Goal: Task Accomplishment & Management: Use online tool/utility

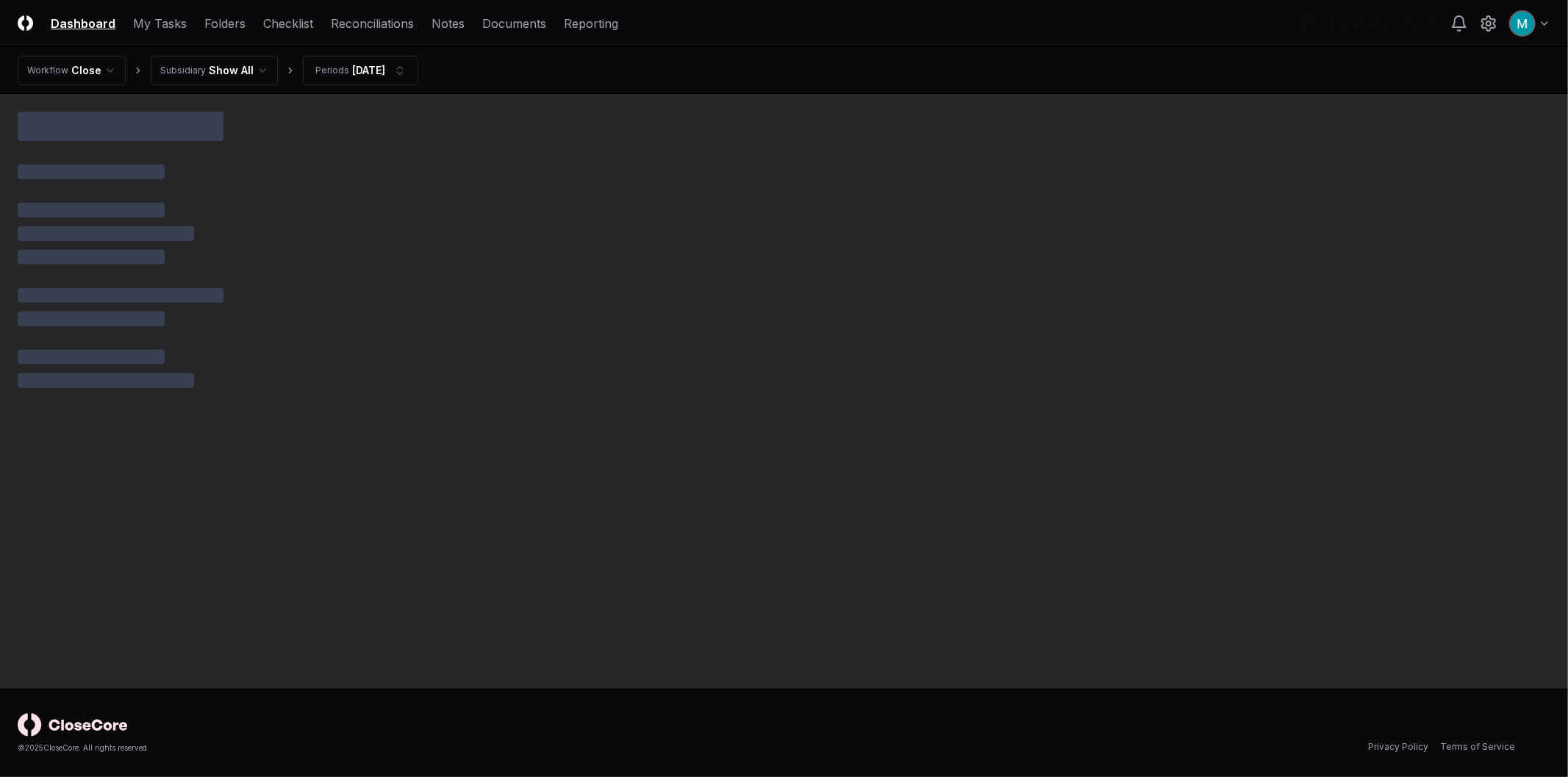
click at [1541, 24] on html "CloseCore Dashboard My Tasks Folders Checklist Reconciliations Notes Documents …" at bounding box center [784, 388] width 1568 height 777
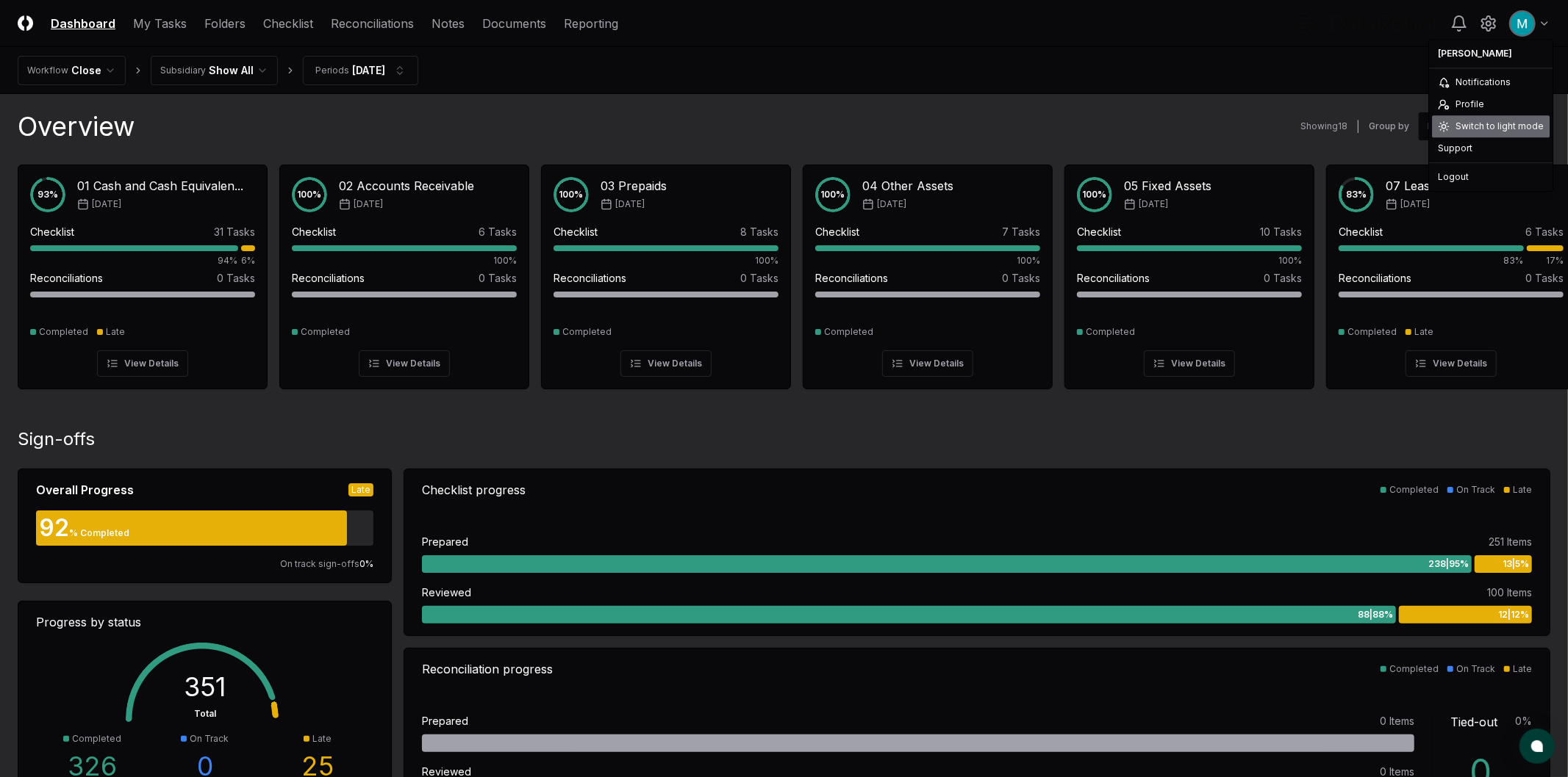
click at [1510, 118] on div "Switch to light mode" at bounding box center [1490, 126] width 118 height 22
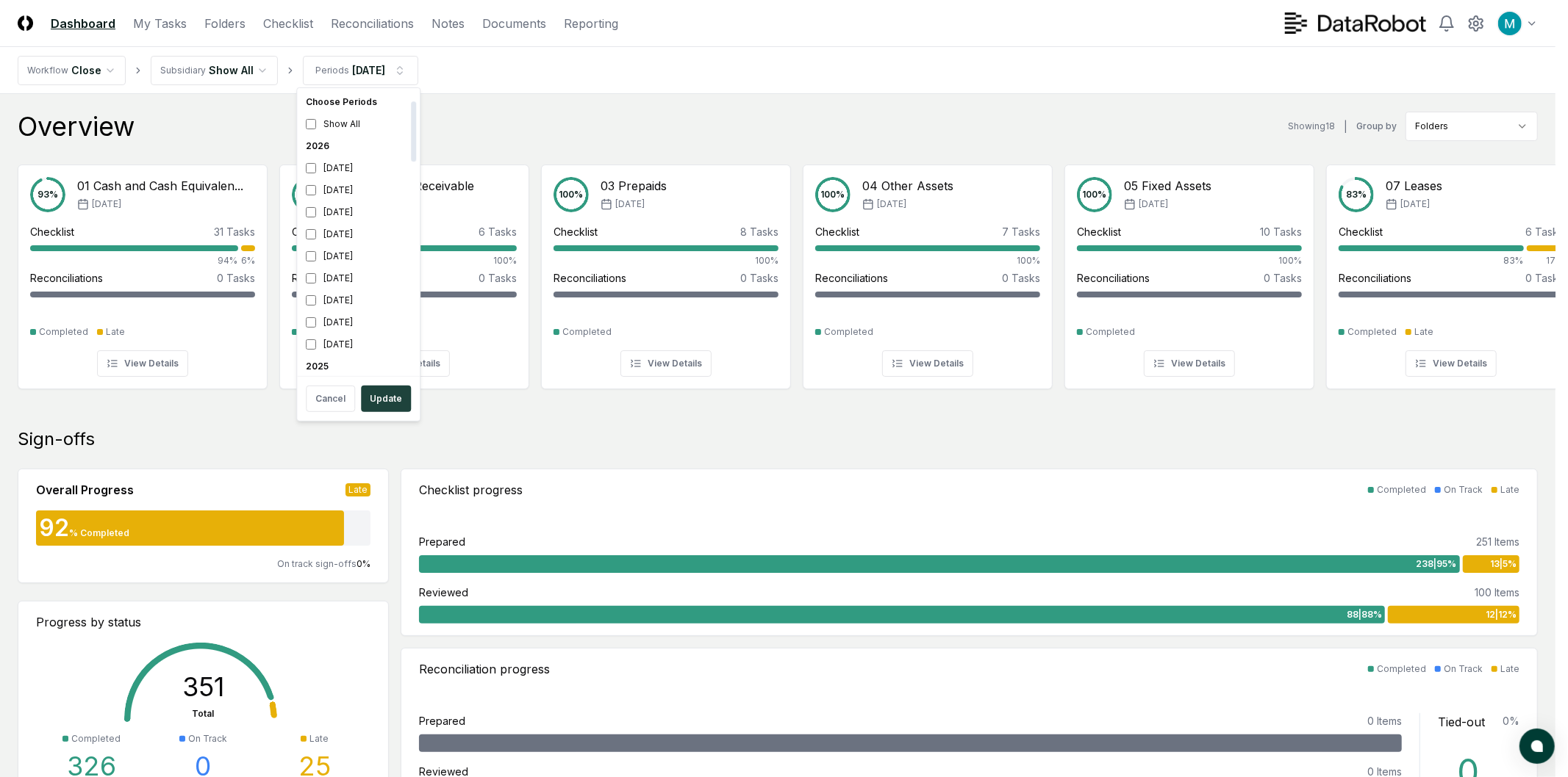
scroll to position [245, 0]
click at [328, 235] on div "[DATE]" at bounding box center [358, 232] width 117 height 22
click at [325, 208] on div "[DATE]" at bounding box center [358, 209] width 117 height 22
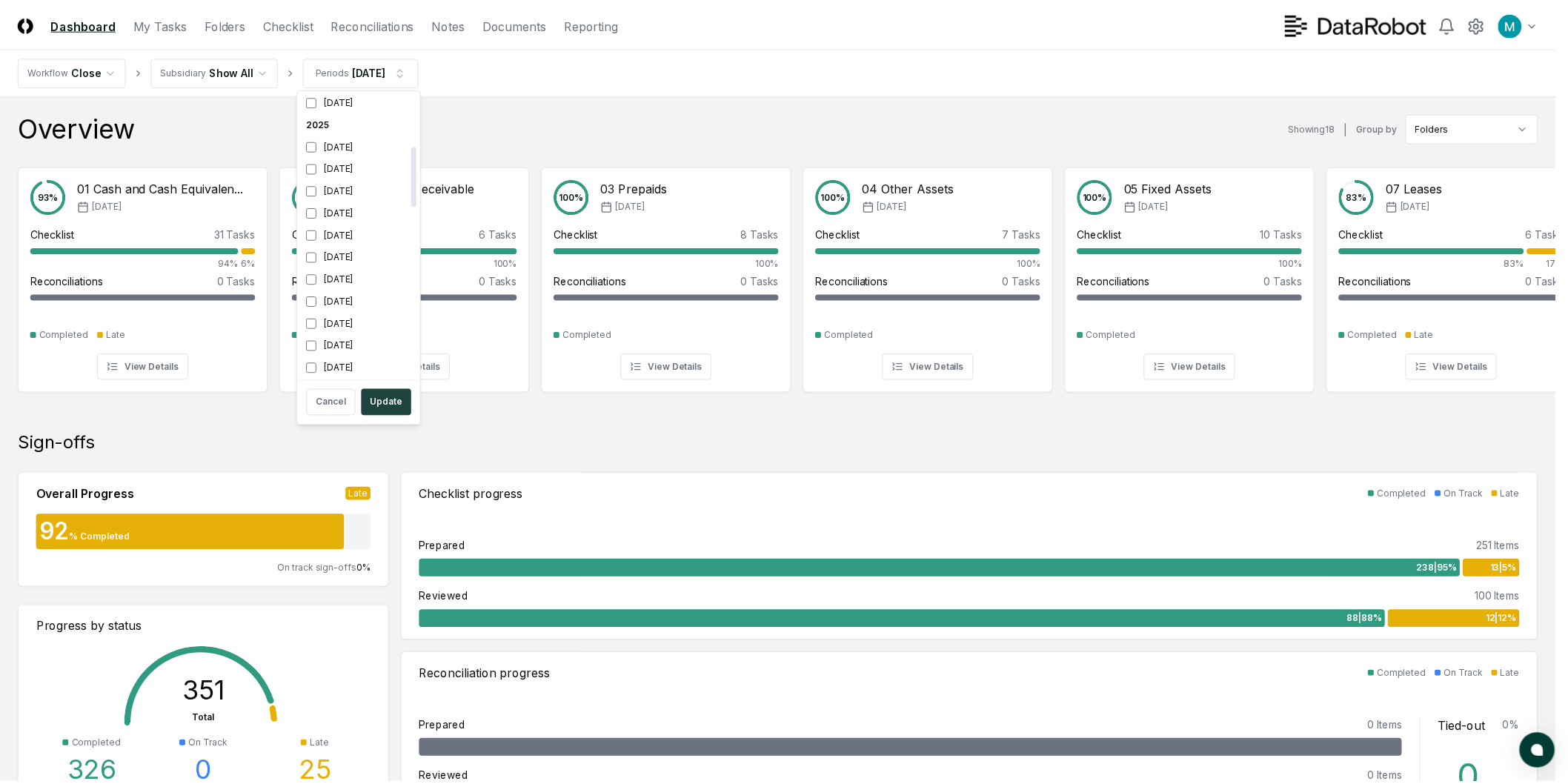
scroll to position [248, 0]
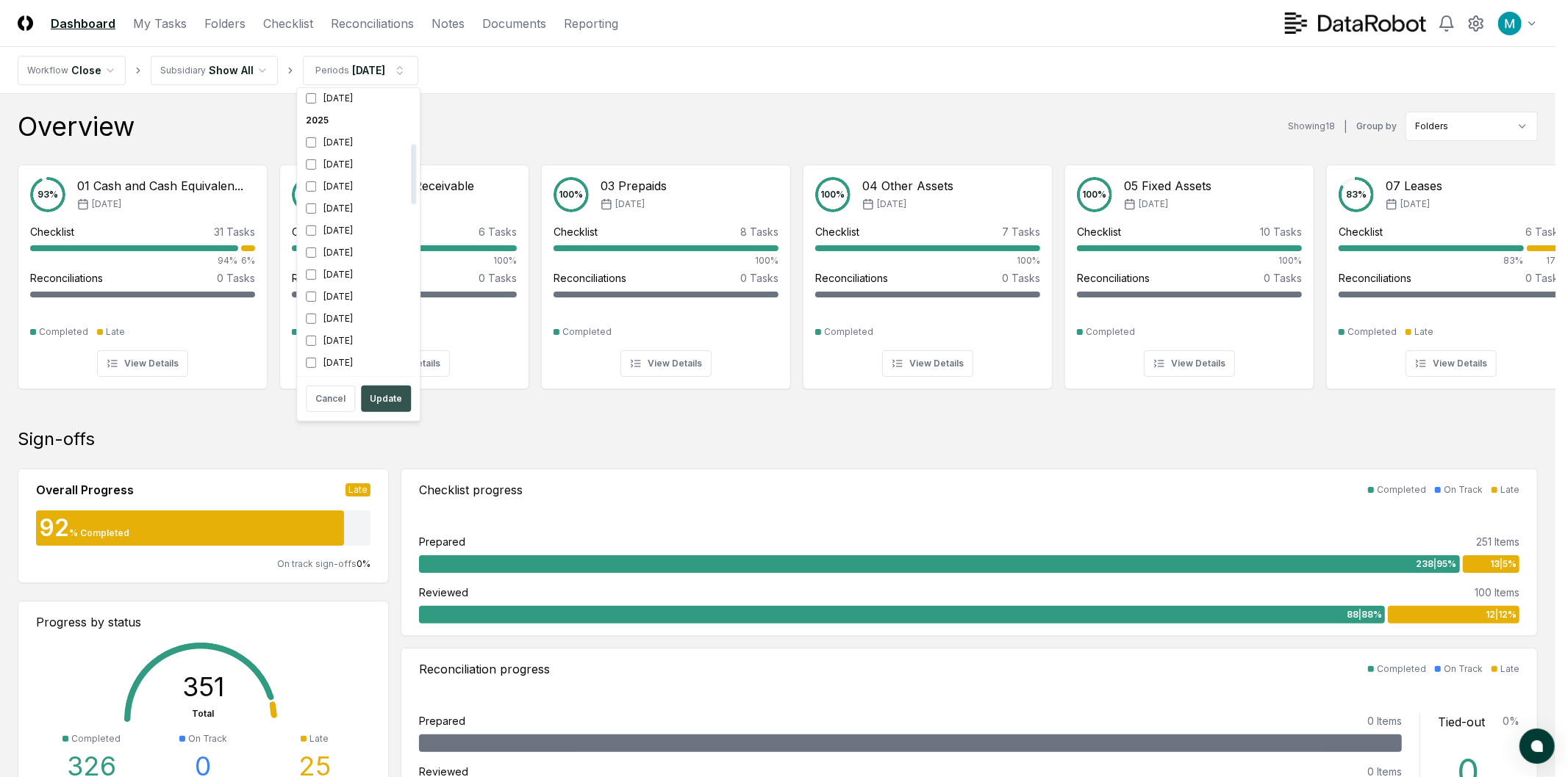
click at [377, 390] on button "Update" at bounding box center [386, 398] width 50 height 27
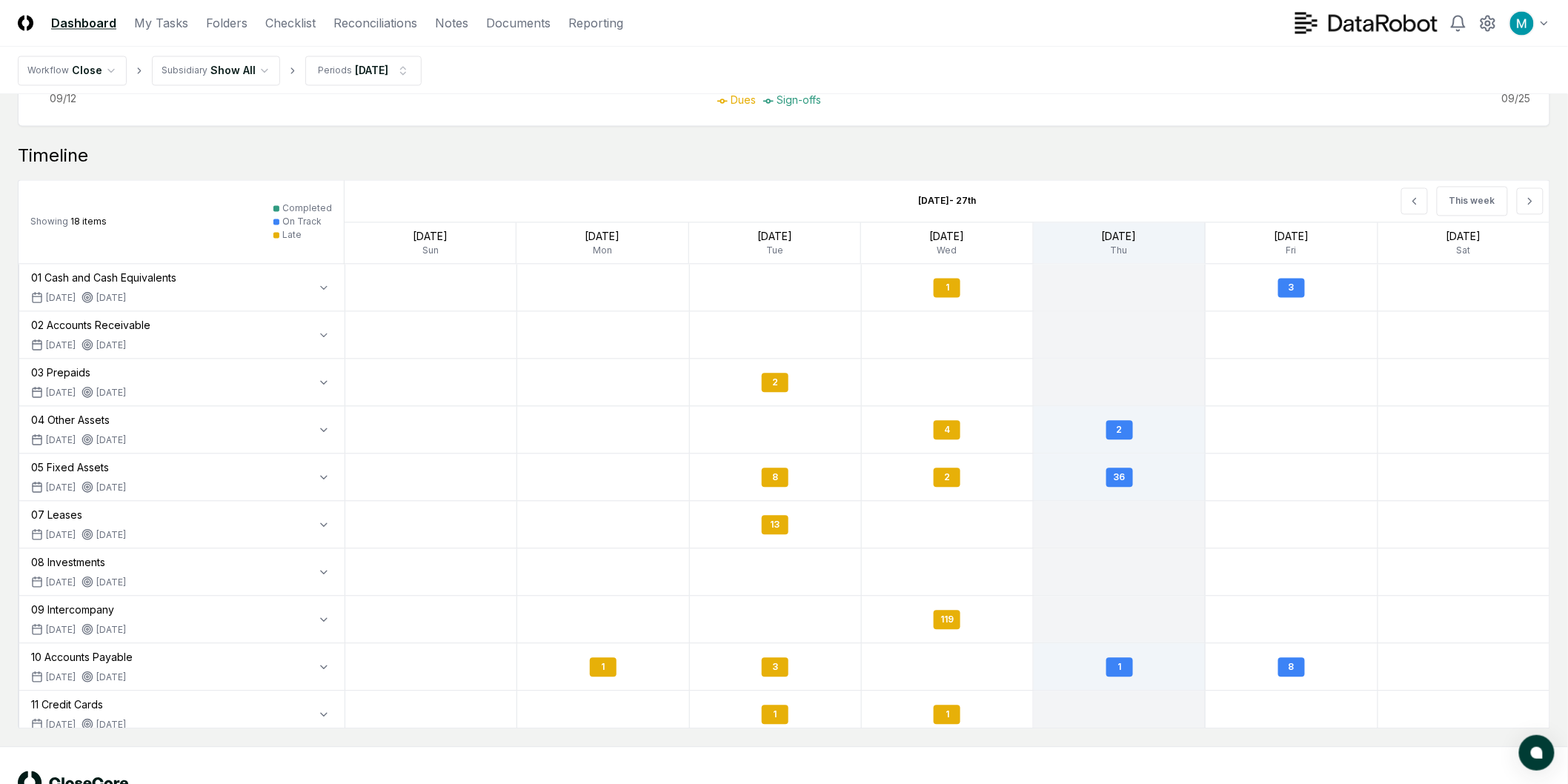
scroll to position [1210, 0]
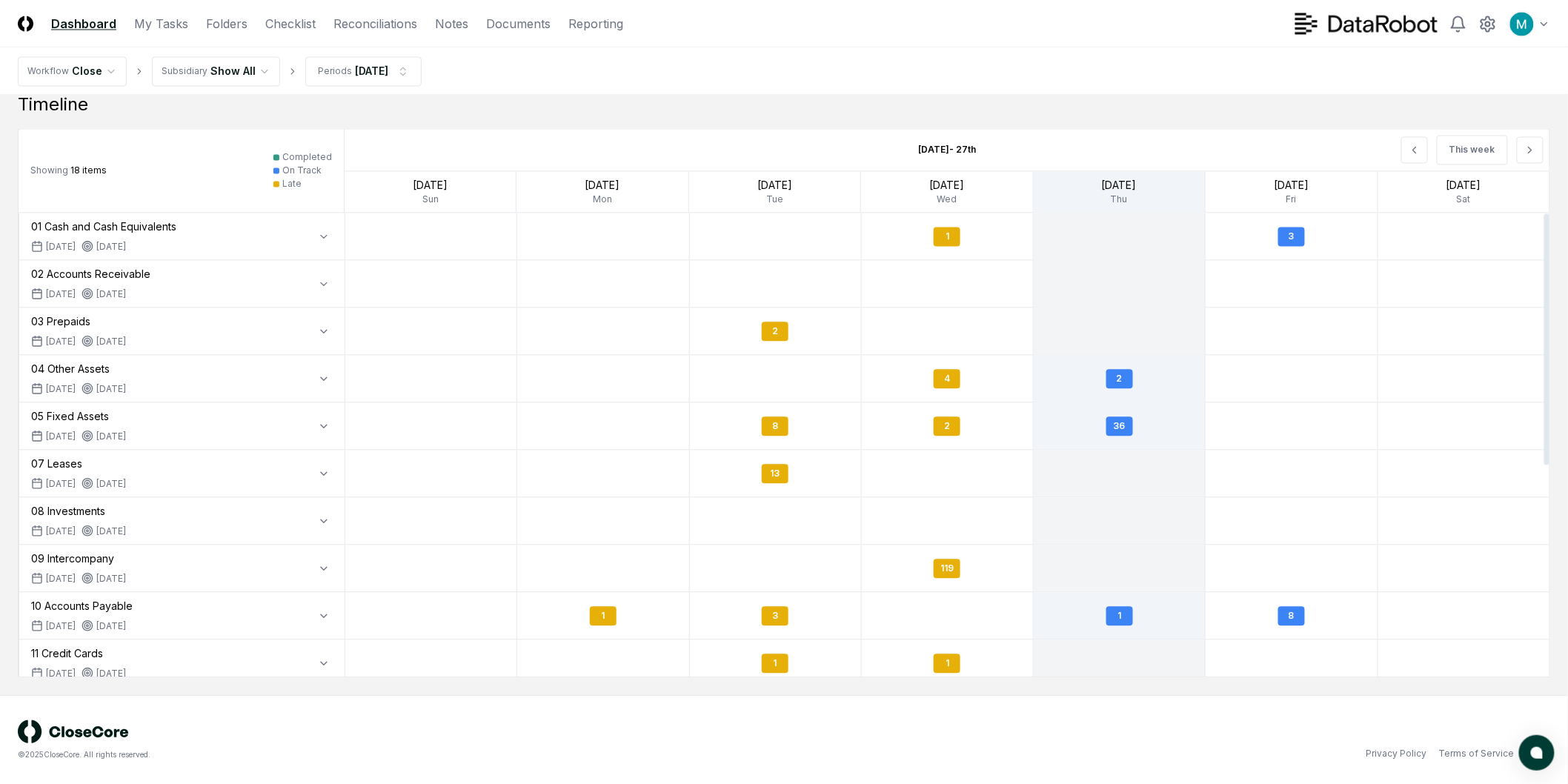
drag, startPoint x: 676, startPoint y: 693, endPoint x: 573, endPoint y: 691, distance: 103.0
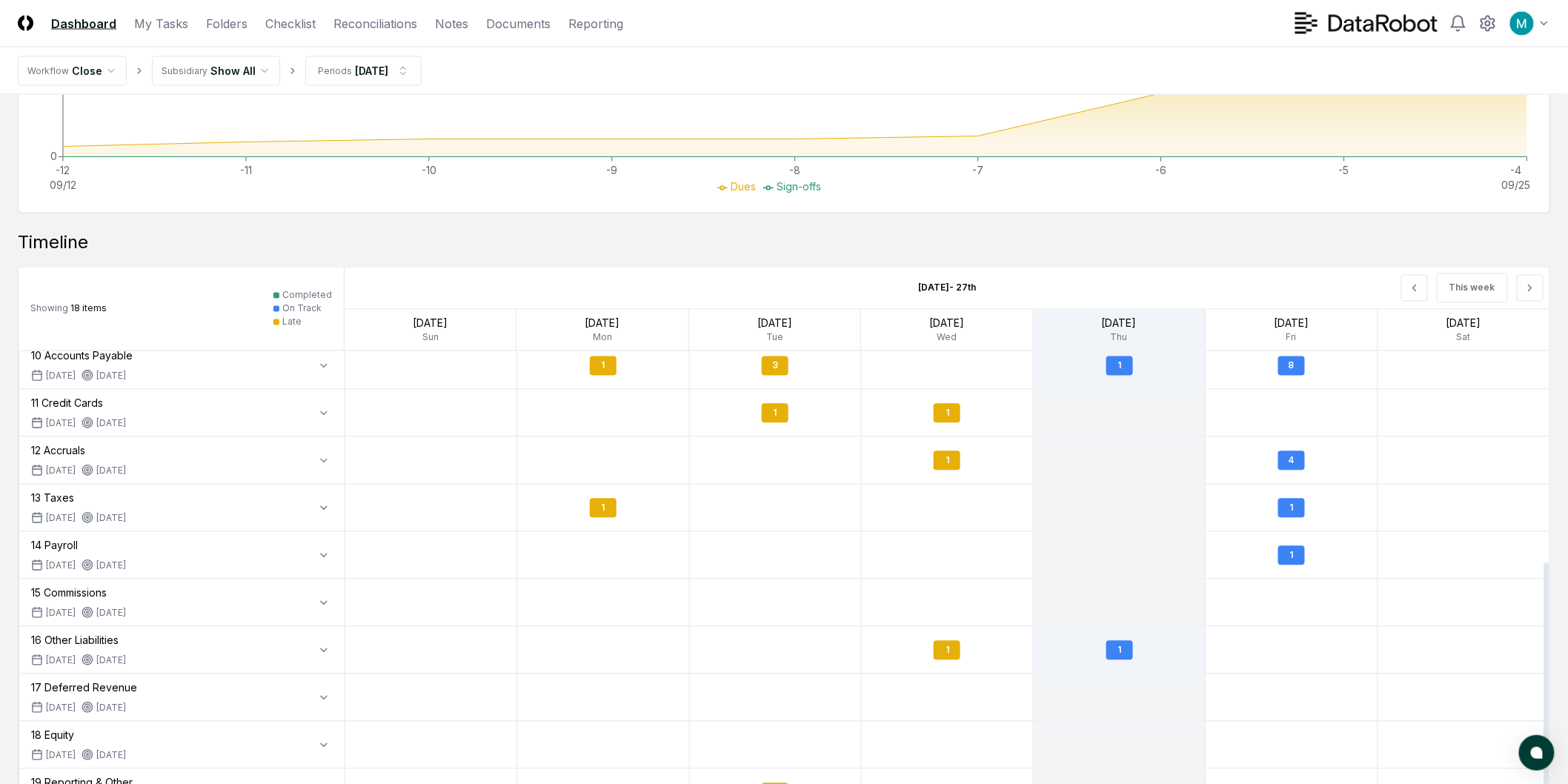
scroll to position [391, 0]
click at [387, 31] on link "Reconciliations" at bounding box center [375, 24] width 83 height 18
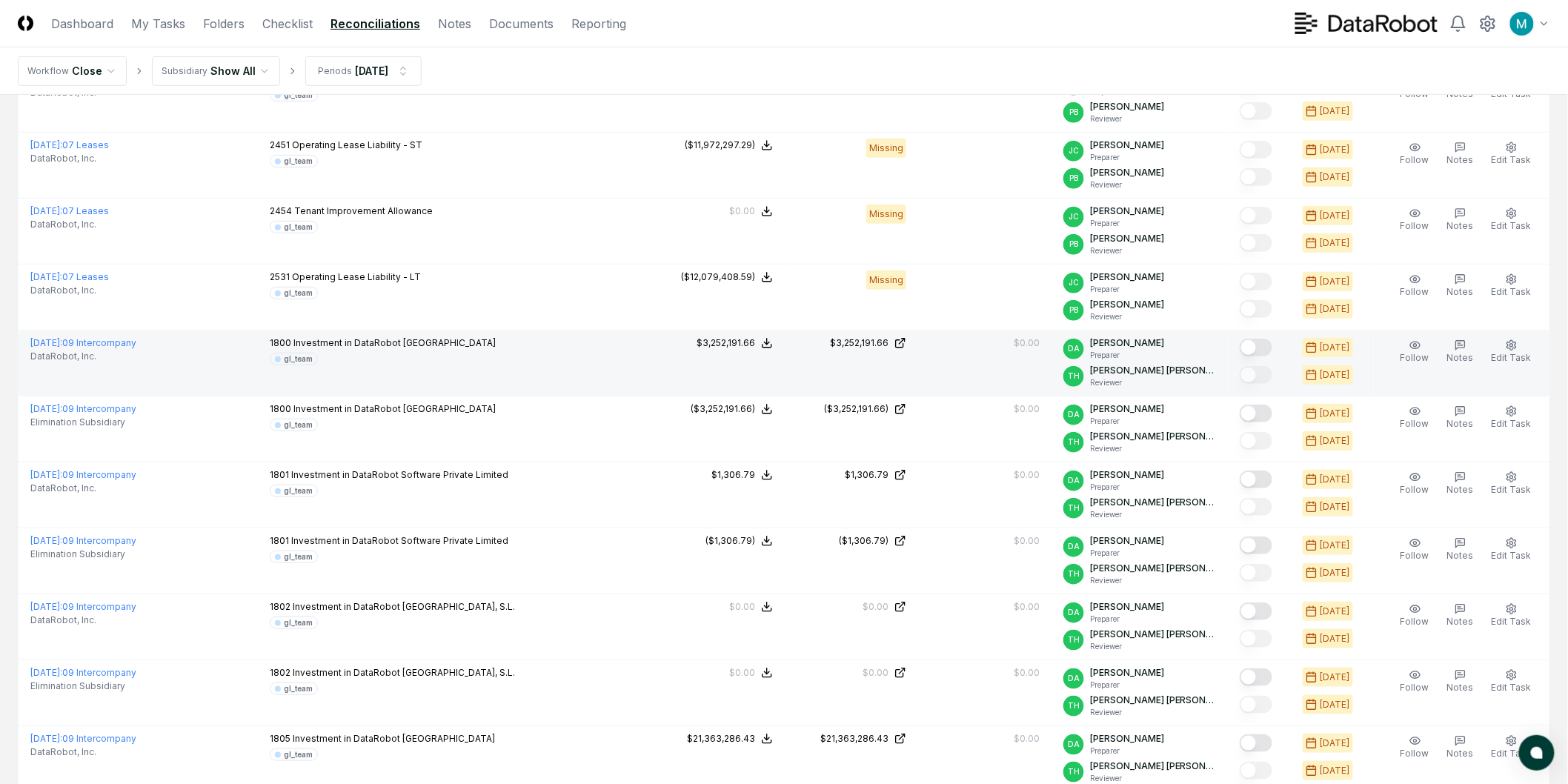
scroll to position [494, 0]
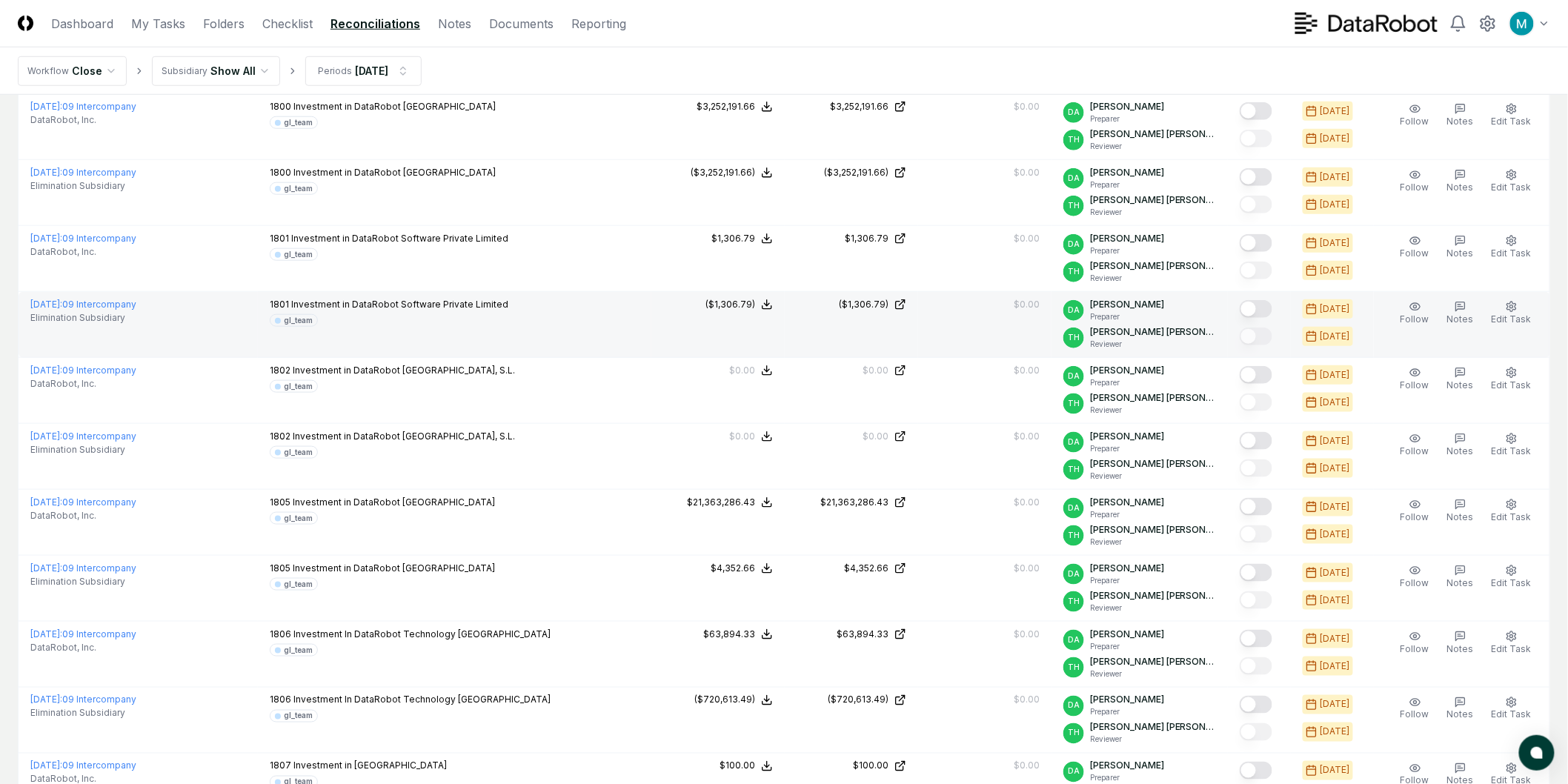
click at [1263, 312] on button "Mark complete" at bounding box center [1256, 310] width 33 height 18
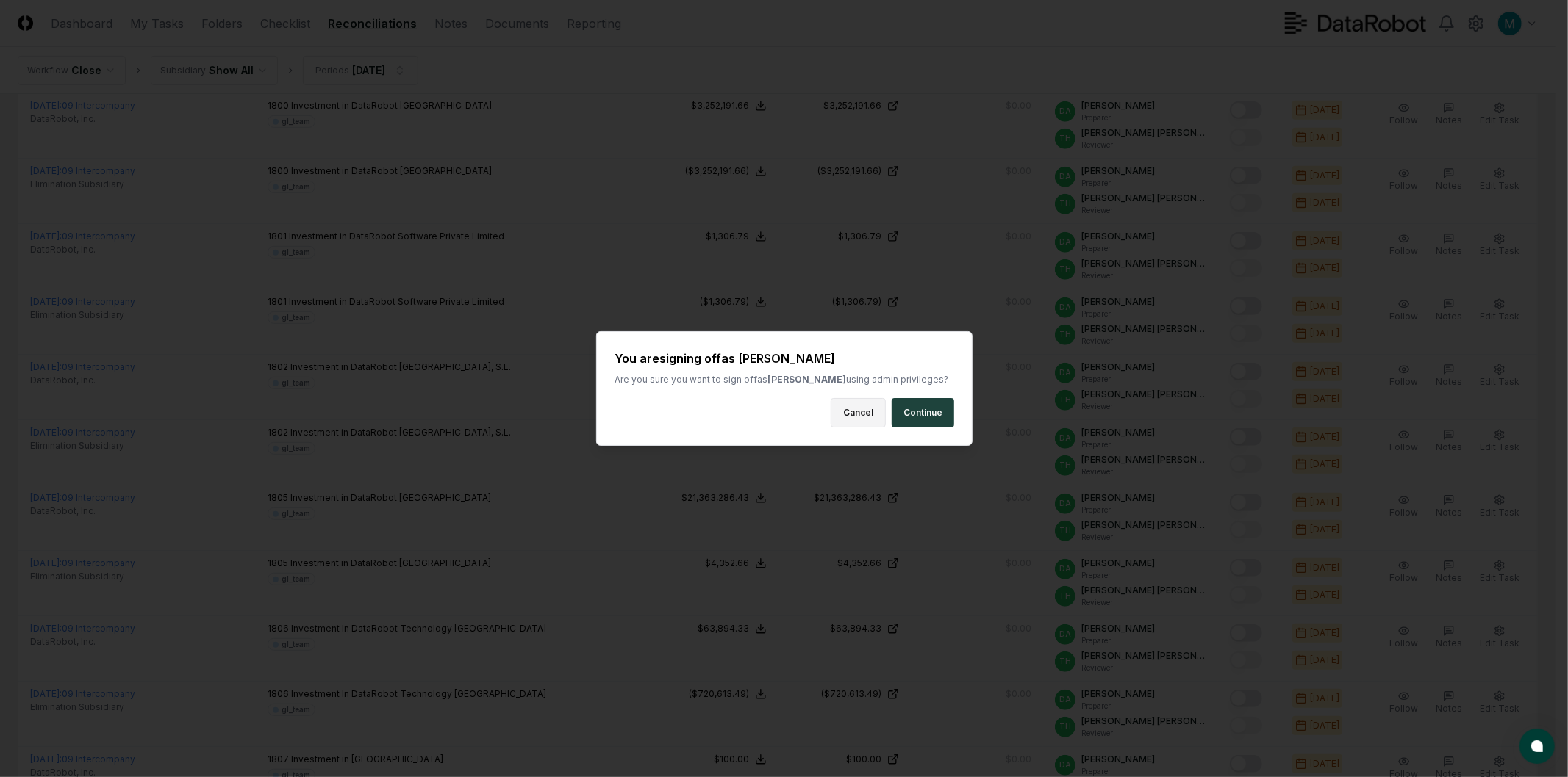
click at [853, 420] on button "Cancel" at bounding box center [858, 413] width 55 height 30
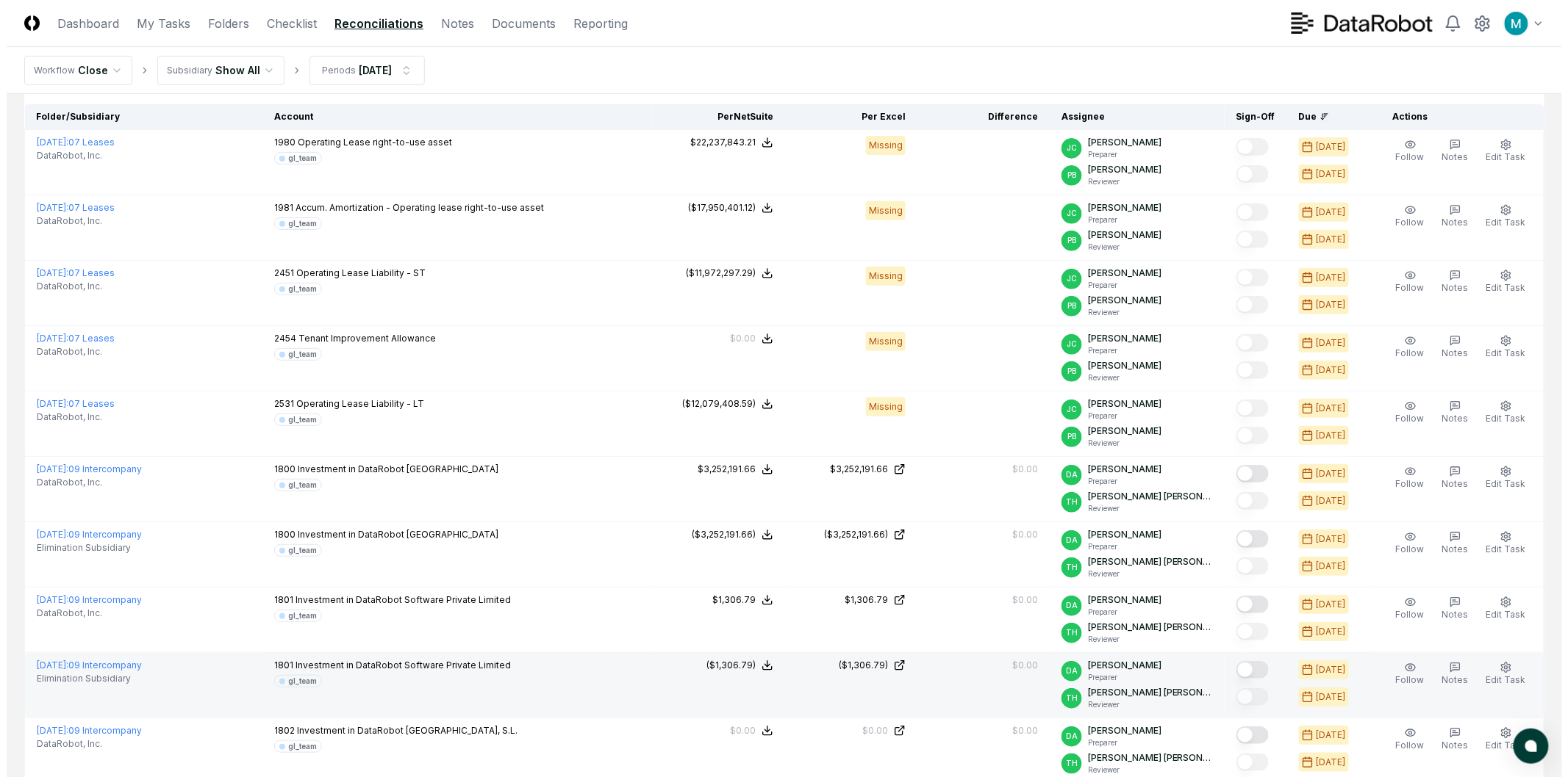
scroll to position [0, 0]
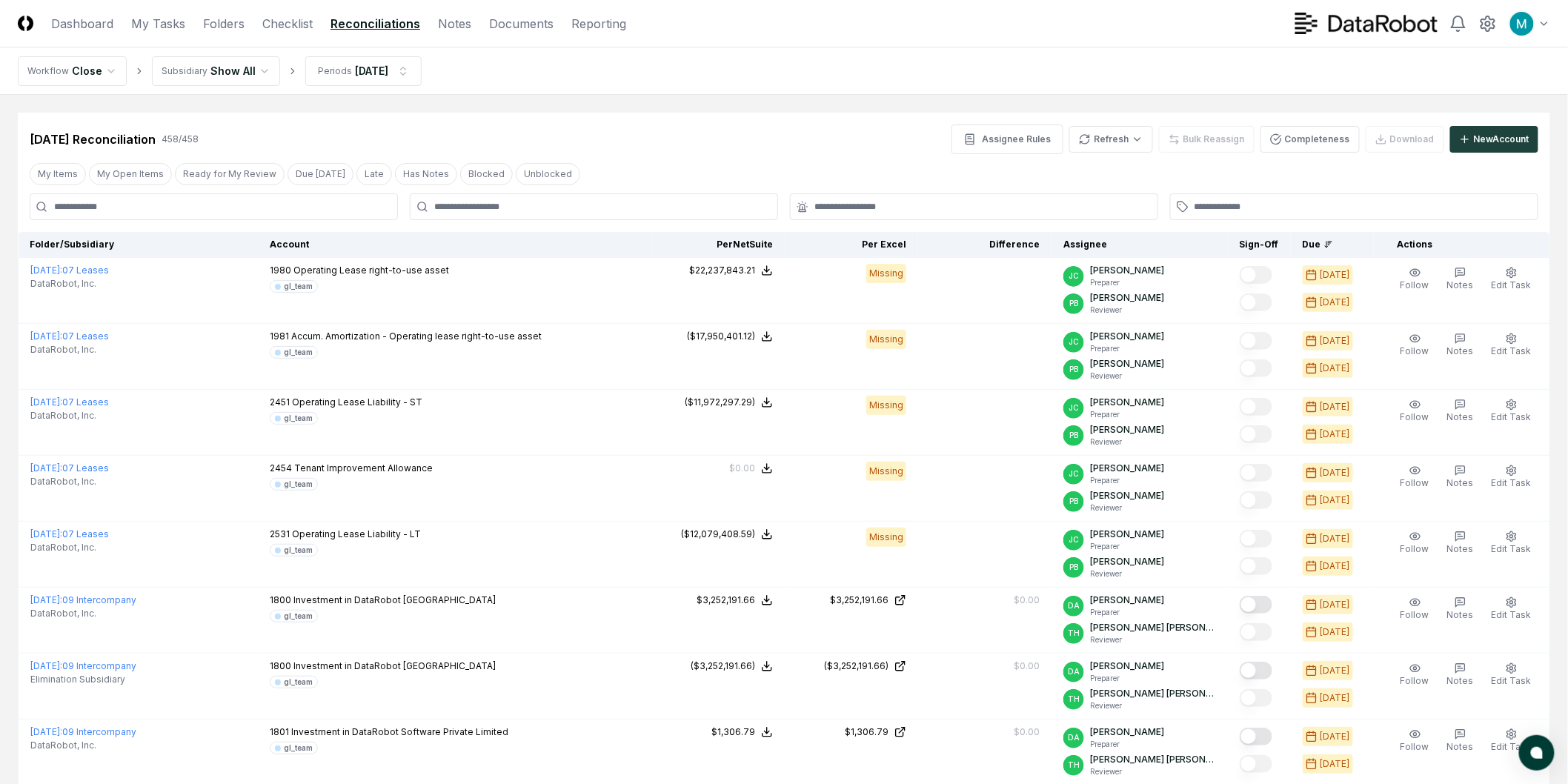
click at [205, 215] on input at bounding box center [213, 206] width 368 height 27
click at [792, 133] on div "[DATE] Reconciliation 458 / 458 Assignee Rules Refresh Bulk Reassign Completene…" at bounding box center [784, 140] width 1508 height 30
click at [881, 212] on input "text" at bounding box center [981, 206] width 334 height 13
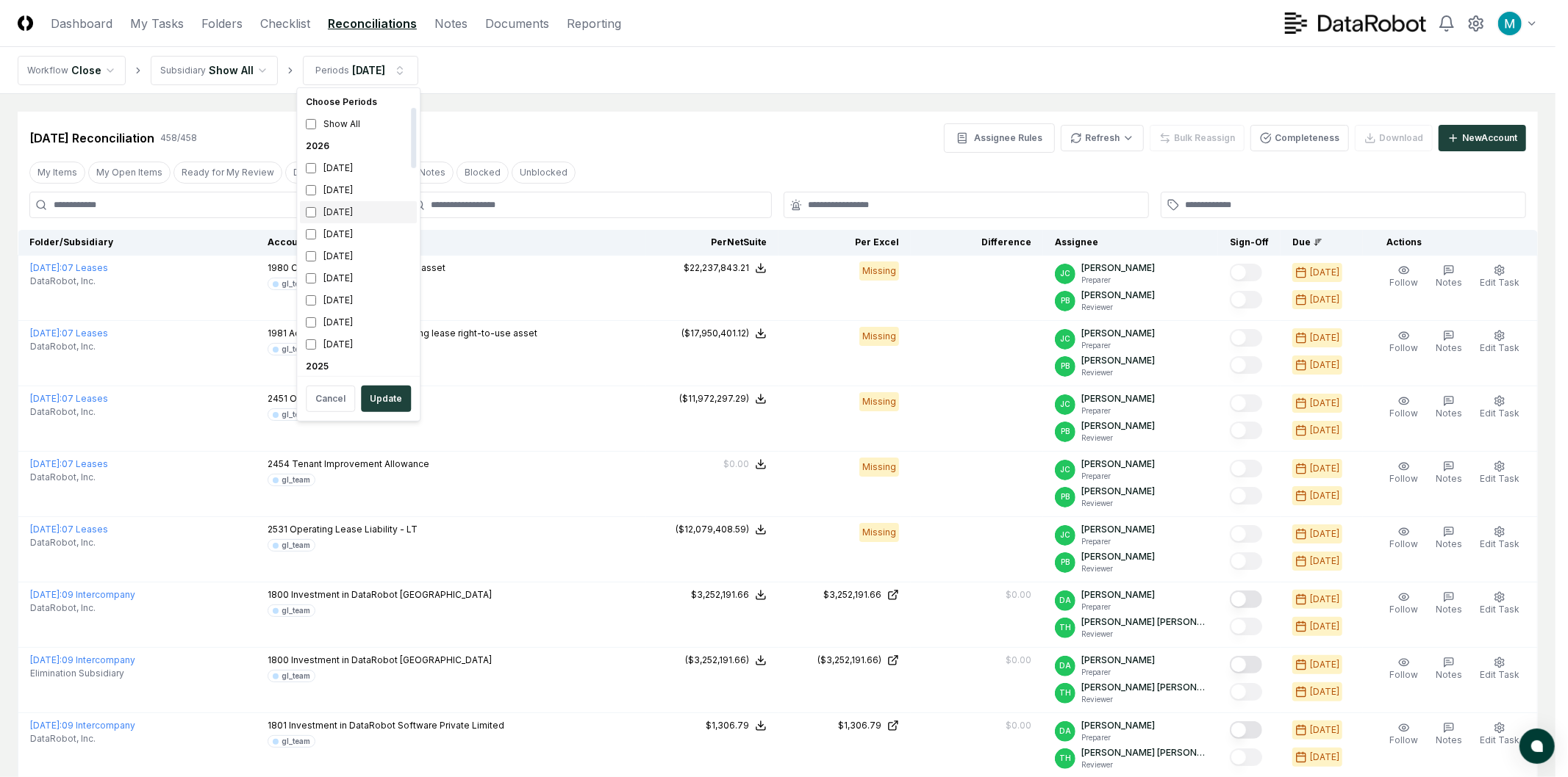
scroll to position [245, 0]
click at [333, 214] on div "[DATE]" at bounding box center [358, 209] width 117 height 22
click at [333, 229] on div "[DATE]" at bounding box center [358, 232] width 117 height 22
click at [394, 399] on button "Update" at bounding box center [386, 398] width 50 height 27
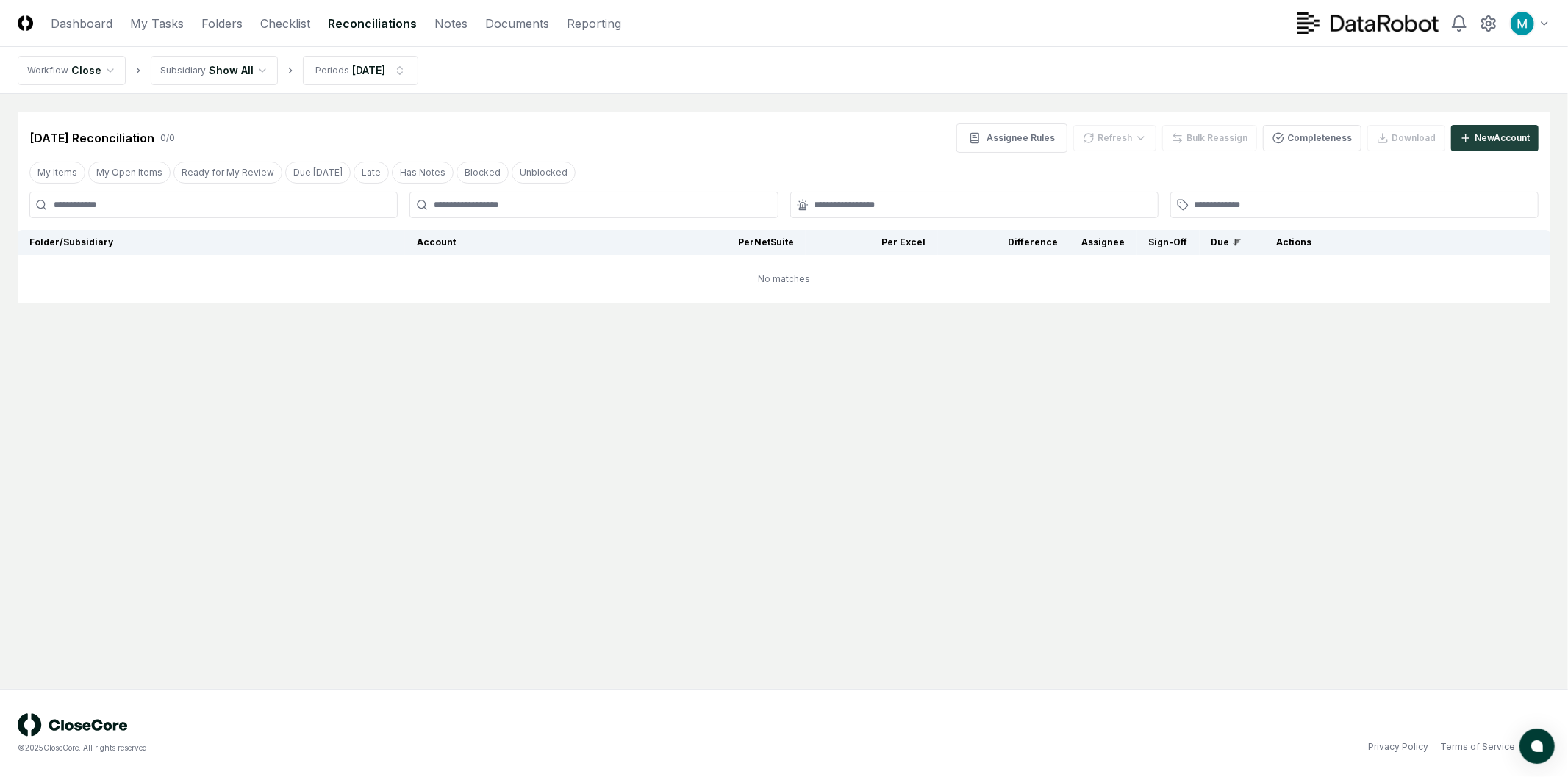
click at [238, 457] on main "Cancel Reassign [DATE] Reconciliation 0 / 0 Assignee Rules Refresh Bulk Reassig…" at bounding box center [784, 391] width 1568 height 595
click at [344, 74] on html "CloseCore Dashboard My Tasks Folders Checklist Reconciliations Notes Documents …" at bounding box center [784, 388] width 1568 height 777
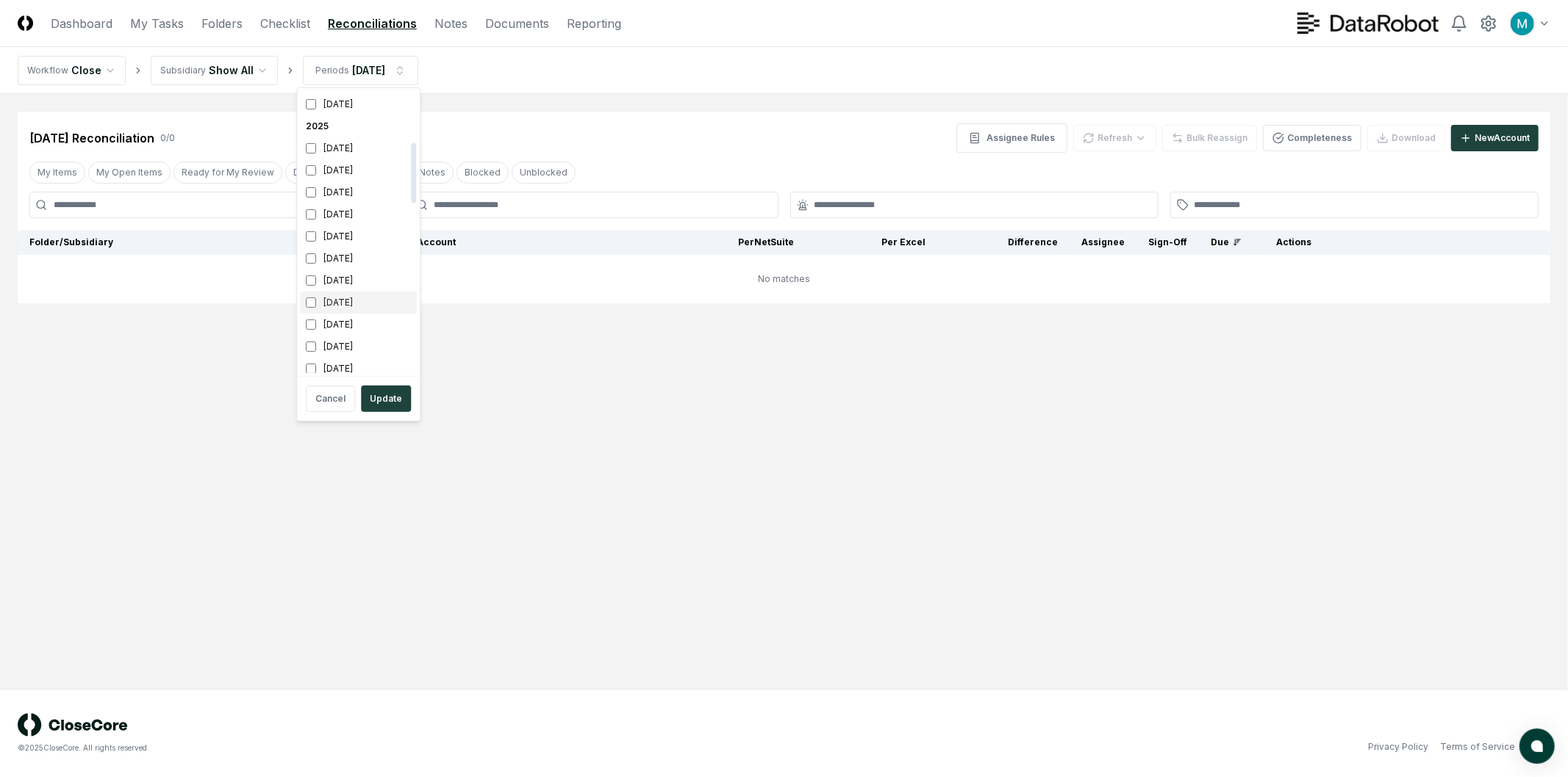
scroll to position [245, 0]
drag, startPoint x: 325, startPoint y: 231, endPoint x: 330, endPoint y: 220, distance: 12.1
click at [325, 231] on div "[DATE]" at bounding box center [358, 232] width 117 height 22
click at [332, 210] on div "[DATE]" at bounding box center [358, 209] width 117 height 22
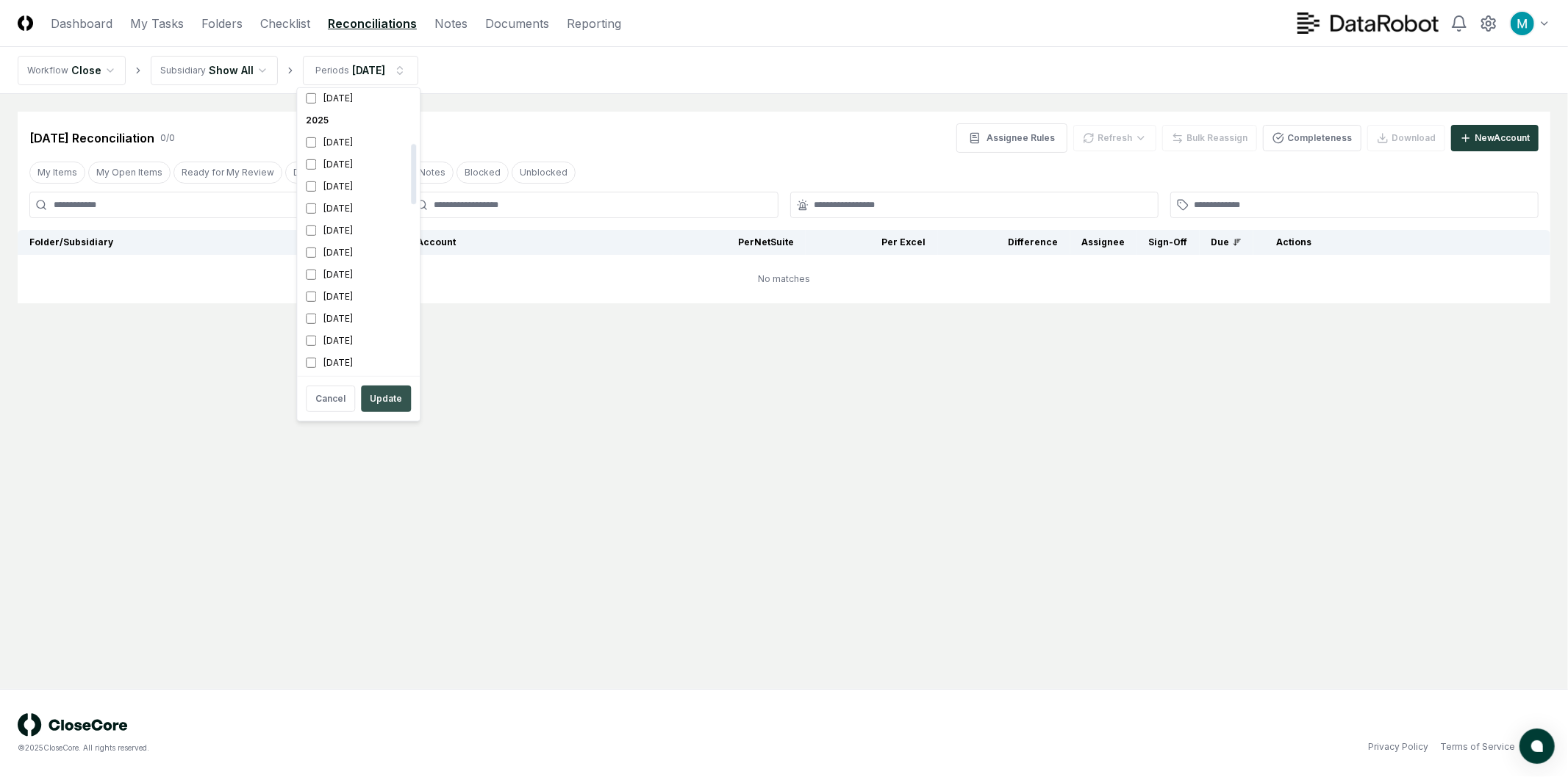
click at [381, 390] on button "Update" at bounding box center [386, 398] width 50 height 27
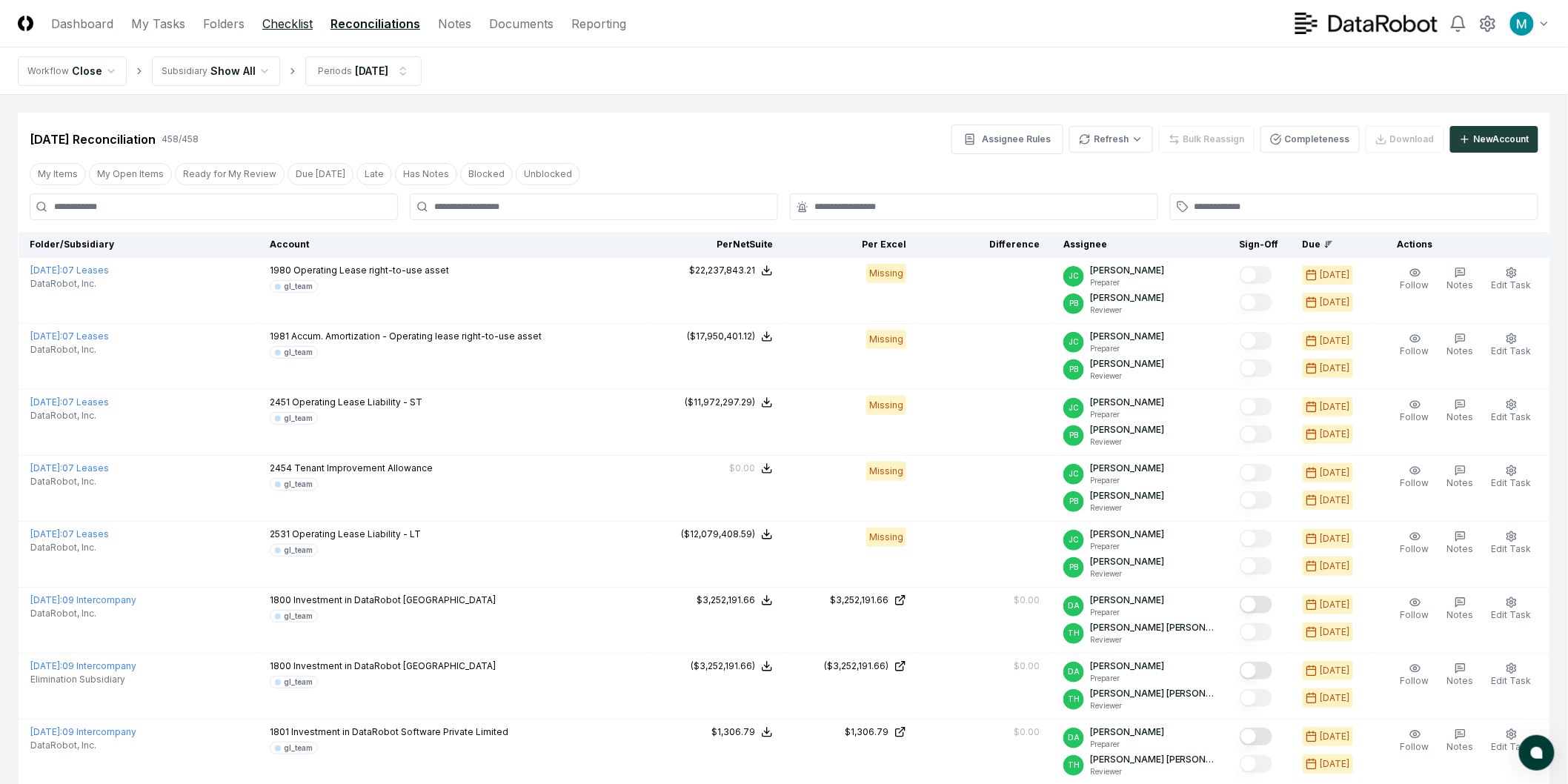
click at [286, 27] on link "Checklist" at bounding box center [287, 24] width 51 height 18
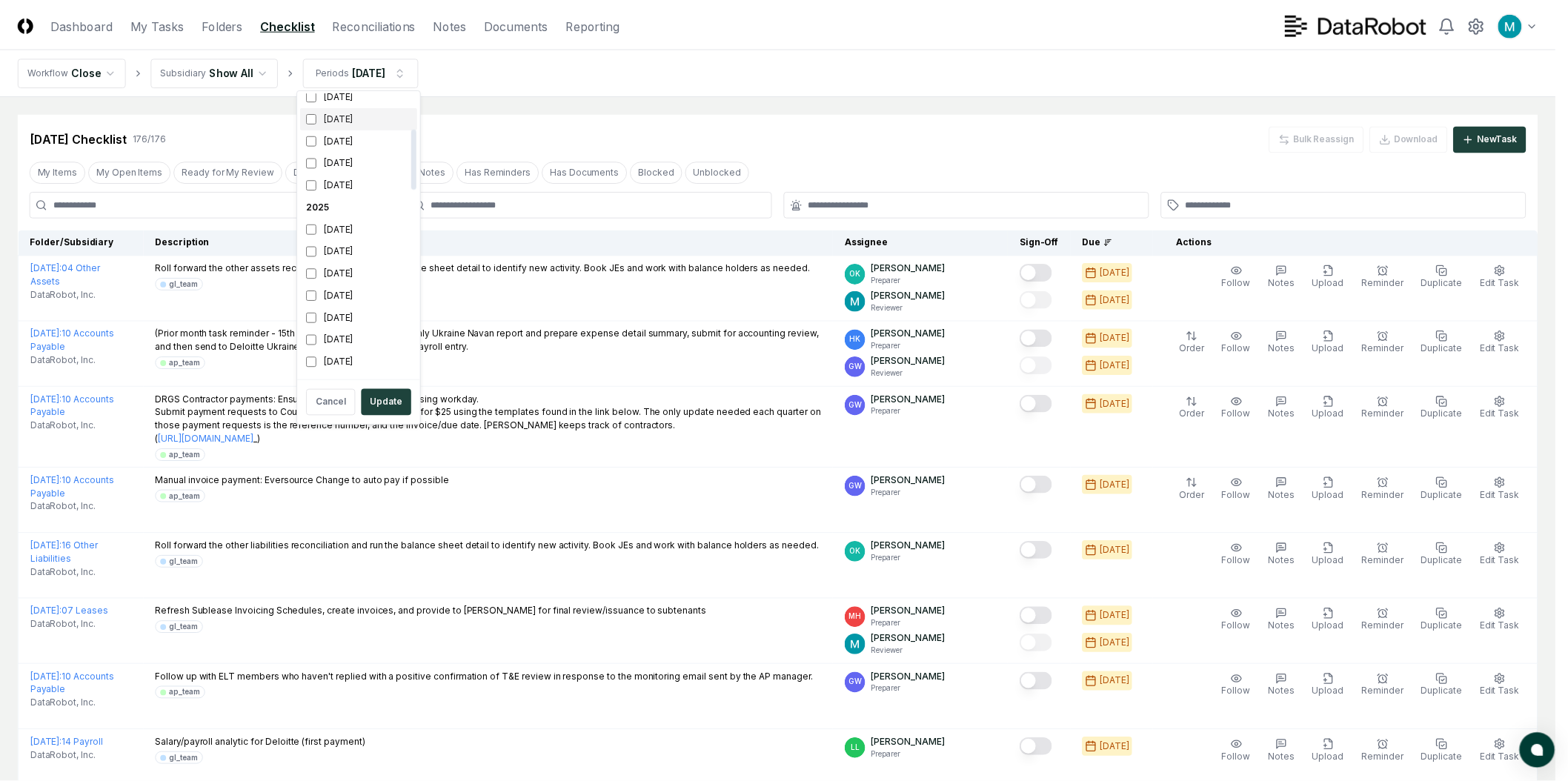
scroll to position [165, 0]
click at [345, 301] on div "[DATE]" at bounding box center [361, 294] width 118 height 22
click at [349, 316] on div "[DATE]" at bounding box center [361, 317] width 118 height 22
click at [411, 400] on button "Update" at bounding box center [389, 402] width 51 height 27
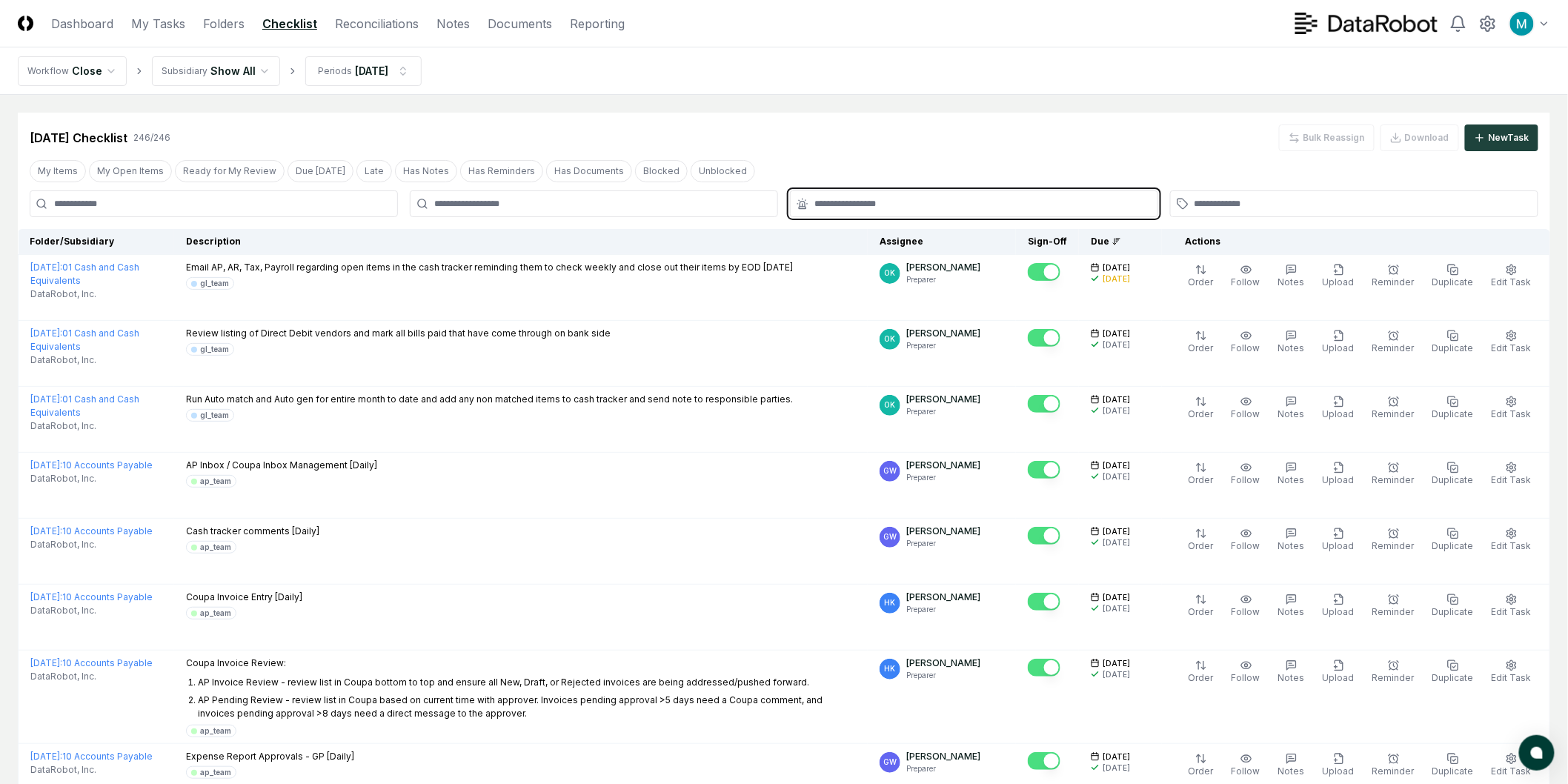
click at [915, 197] on input "text" at bounding box center [981, 203] width 334 height 13
click at [909, 270] on div "Ready for Review" at bounding box center [974, 263] width 361 height 25
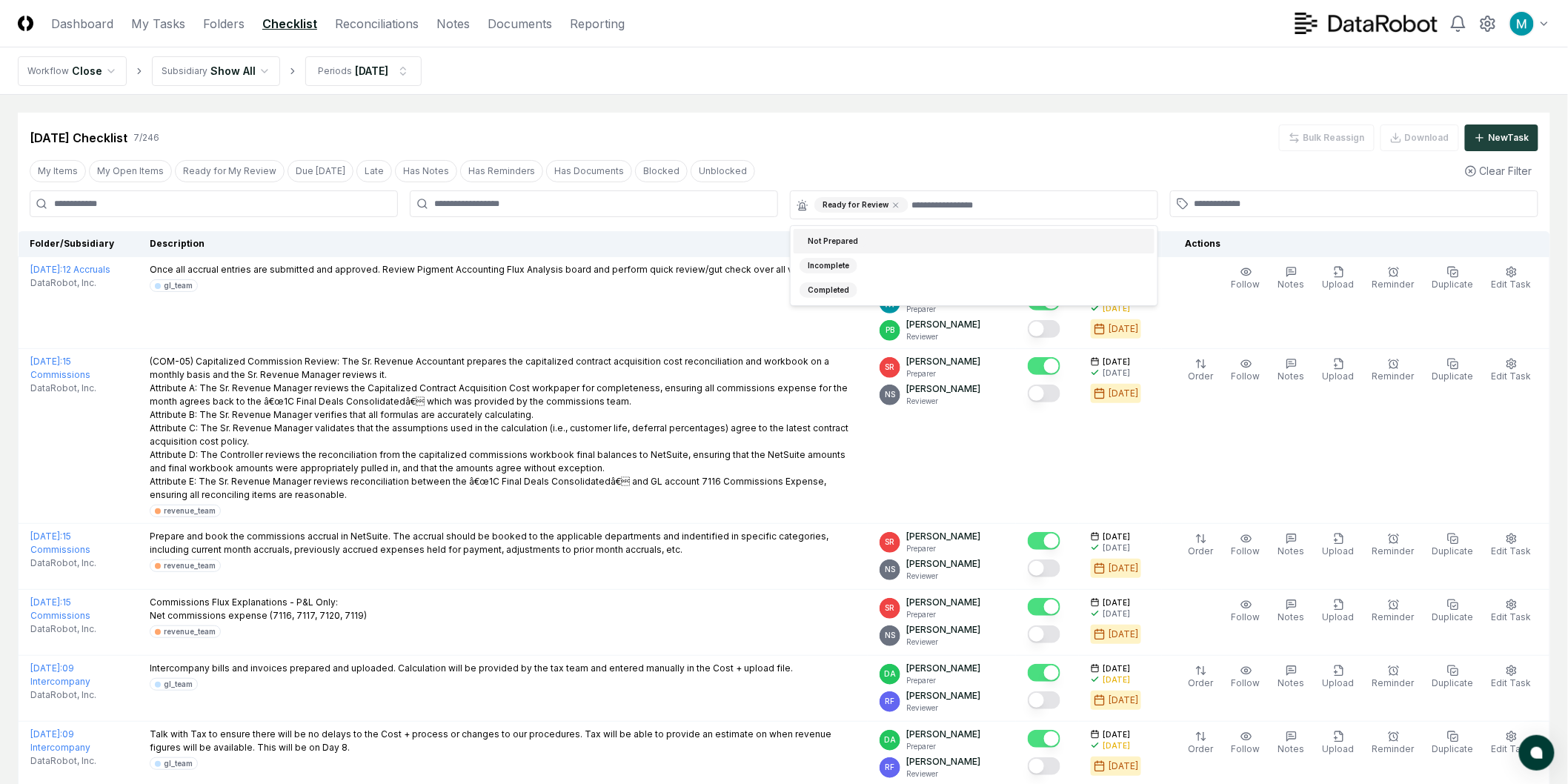
click at [957, 180] on div "My Items My Open Items Ready for My Review Due [DATE] Late Has Notes Has Remind…" at bounding box center [784, 171] width 1532 height 28
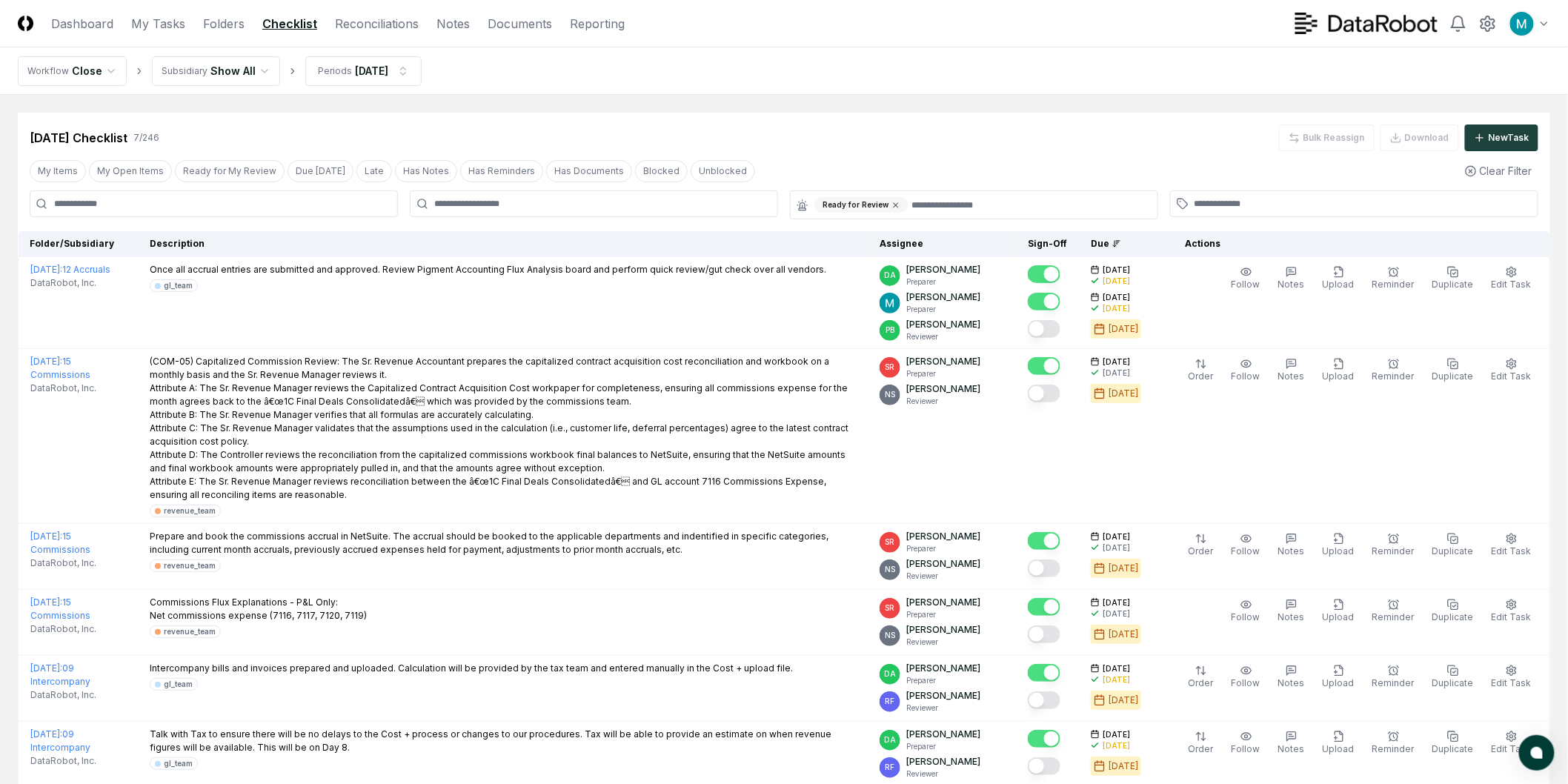
click at [897, 207] on icon at bounding box center [896, 204] width 9 height 9
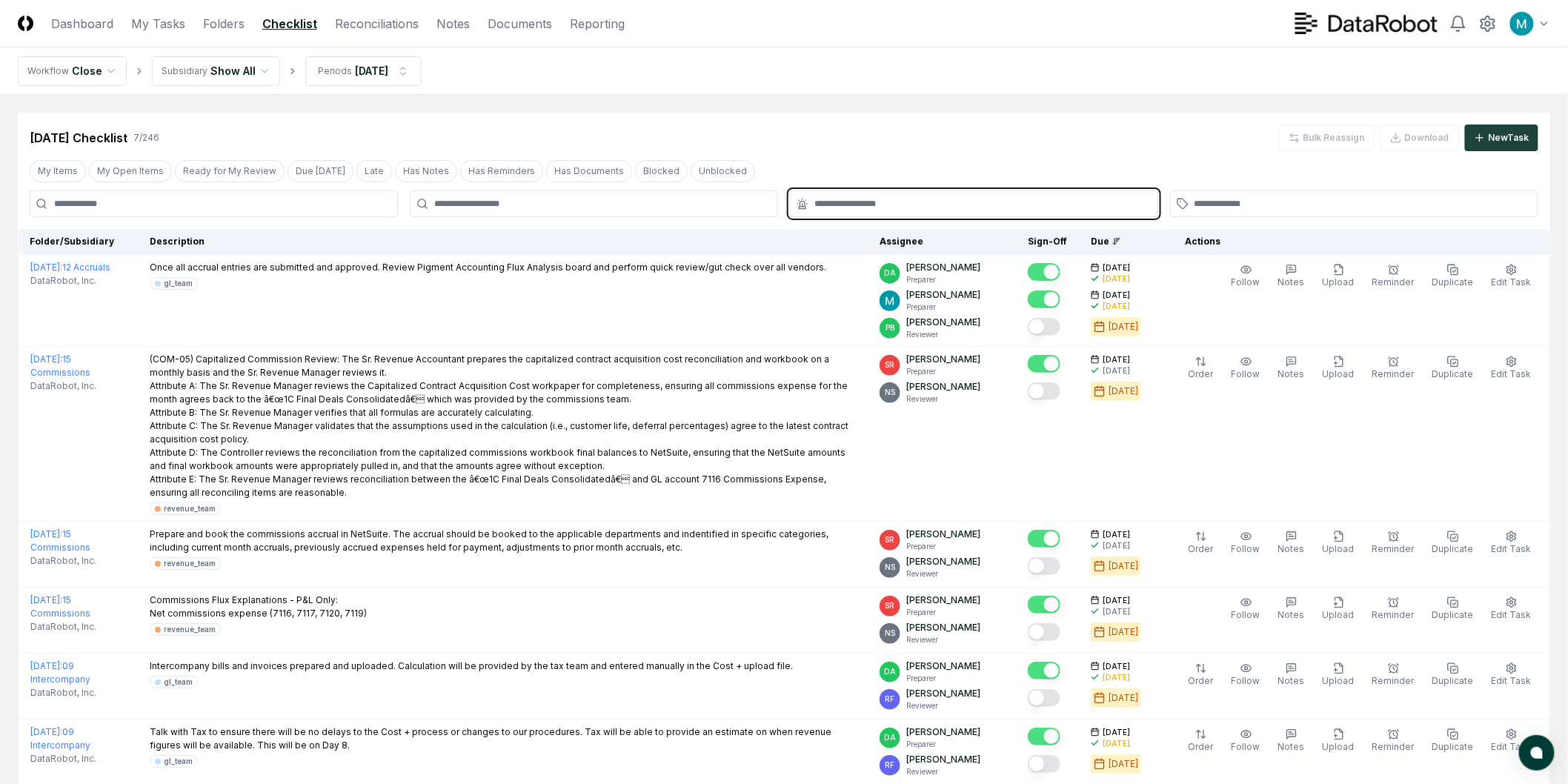
click at [895, 208] on input "text" at bounding box center [981, 203] width 334 height 13
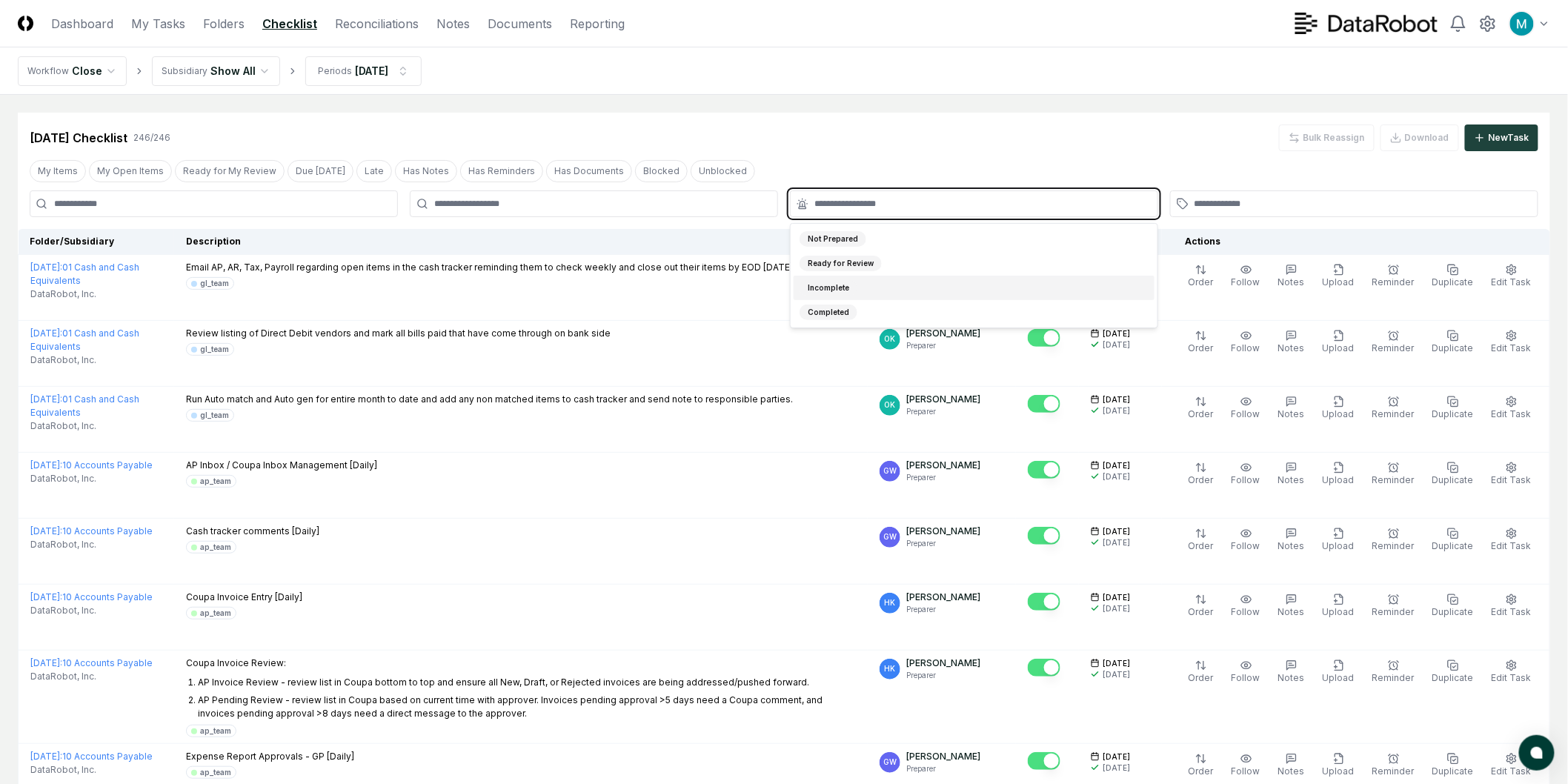
click at [876, 289] on div "Incomplete" at bounding box center [974, 288] width 361 height 25
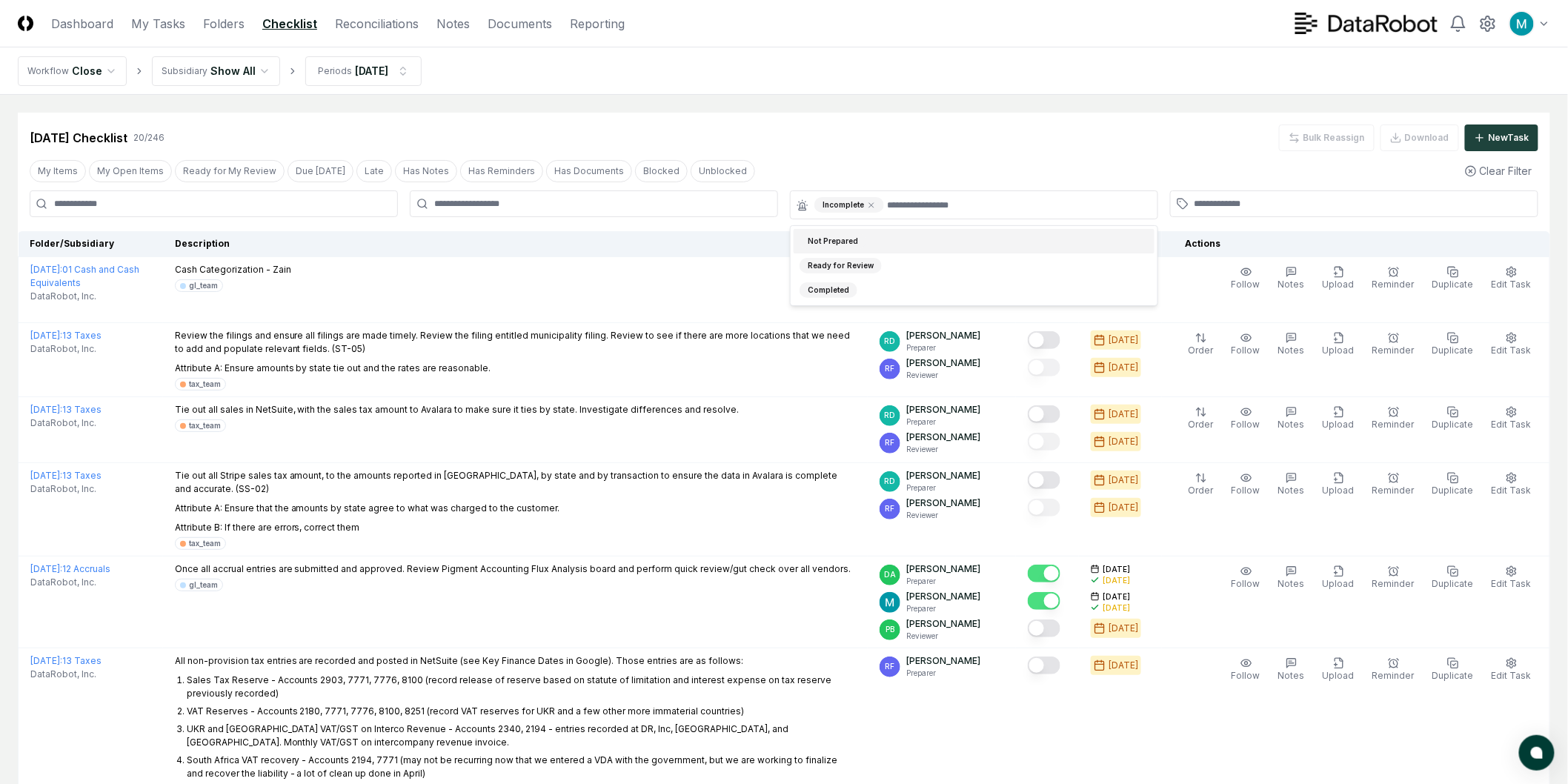
click at [936, 147] on div "[DATE] Checklist 20 / 246 Bulk Reassign Download New Task" at bounding box center [784, 138] width 1508 height 27
click at [867, 205] on icon at bounding box center [871, 204] width 9 height 9
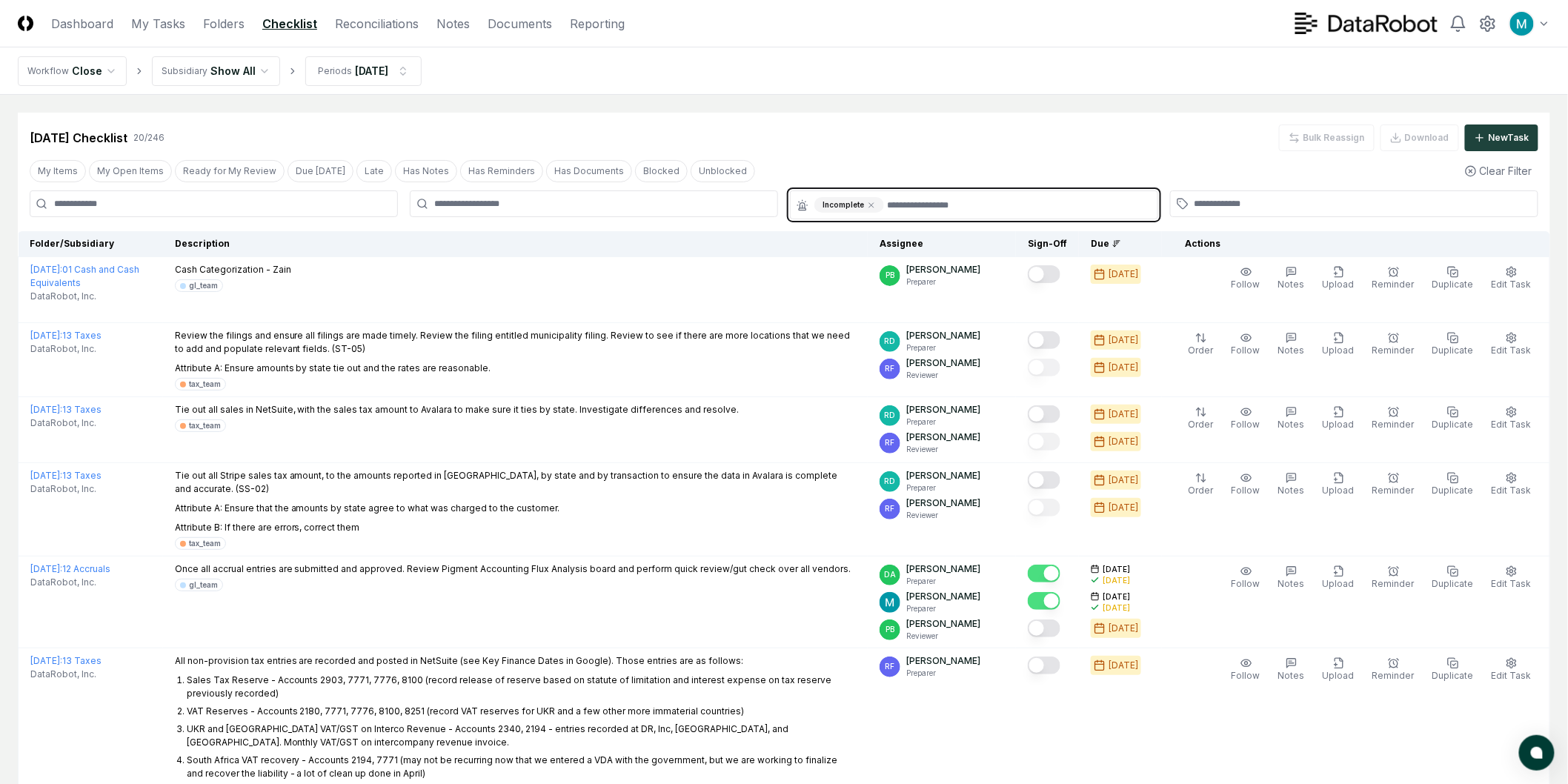
click at [887, 209] on input "text" at bounding box center [1018, 205] width 262 height 16
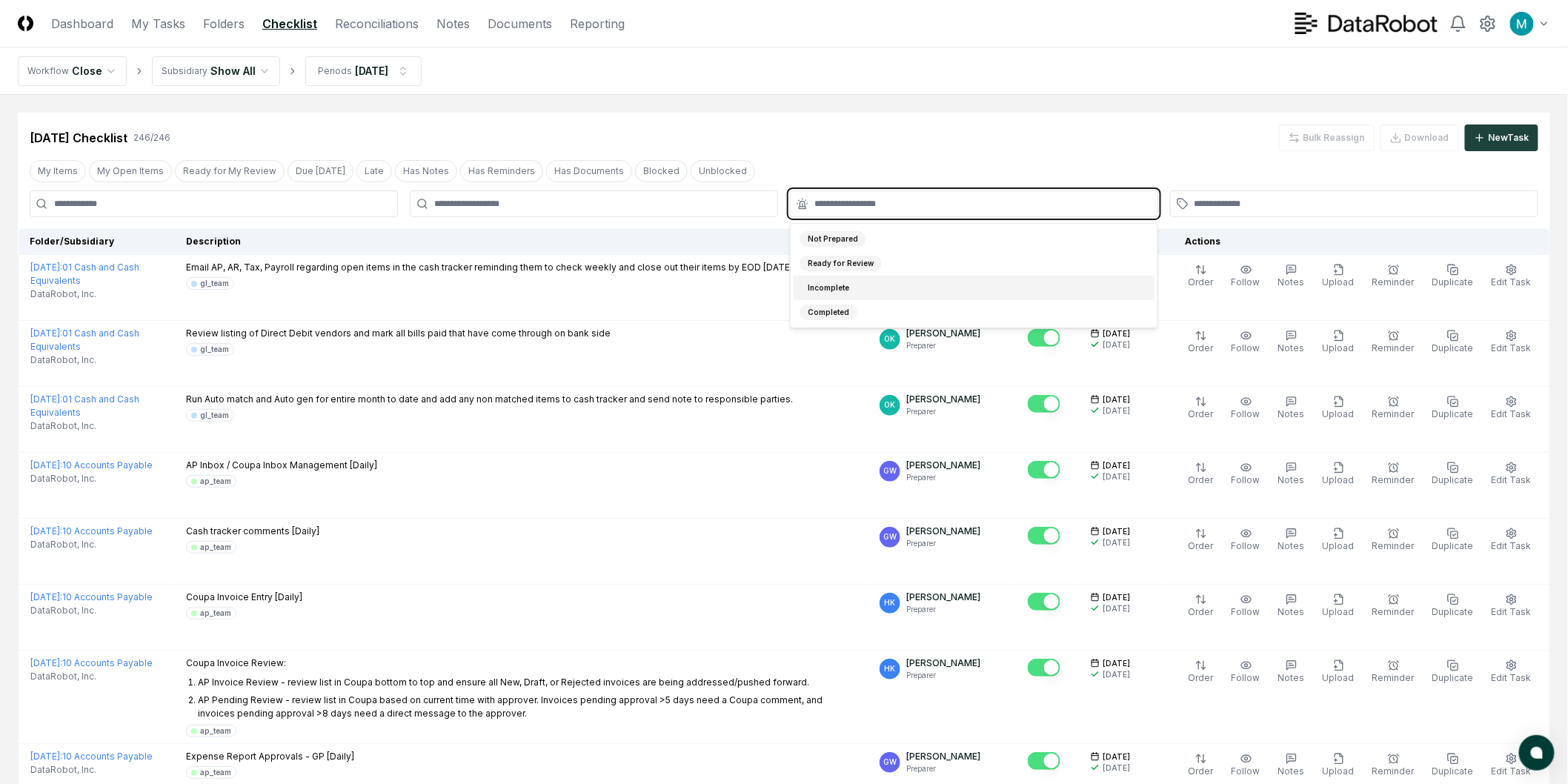
click at [864, 284] on div "Incomplete" at bounding box center [974, 288] width 361 height 25
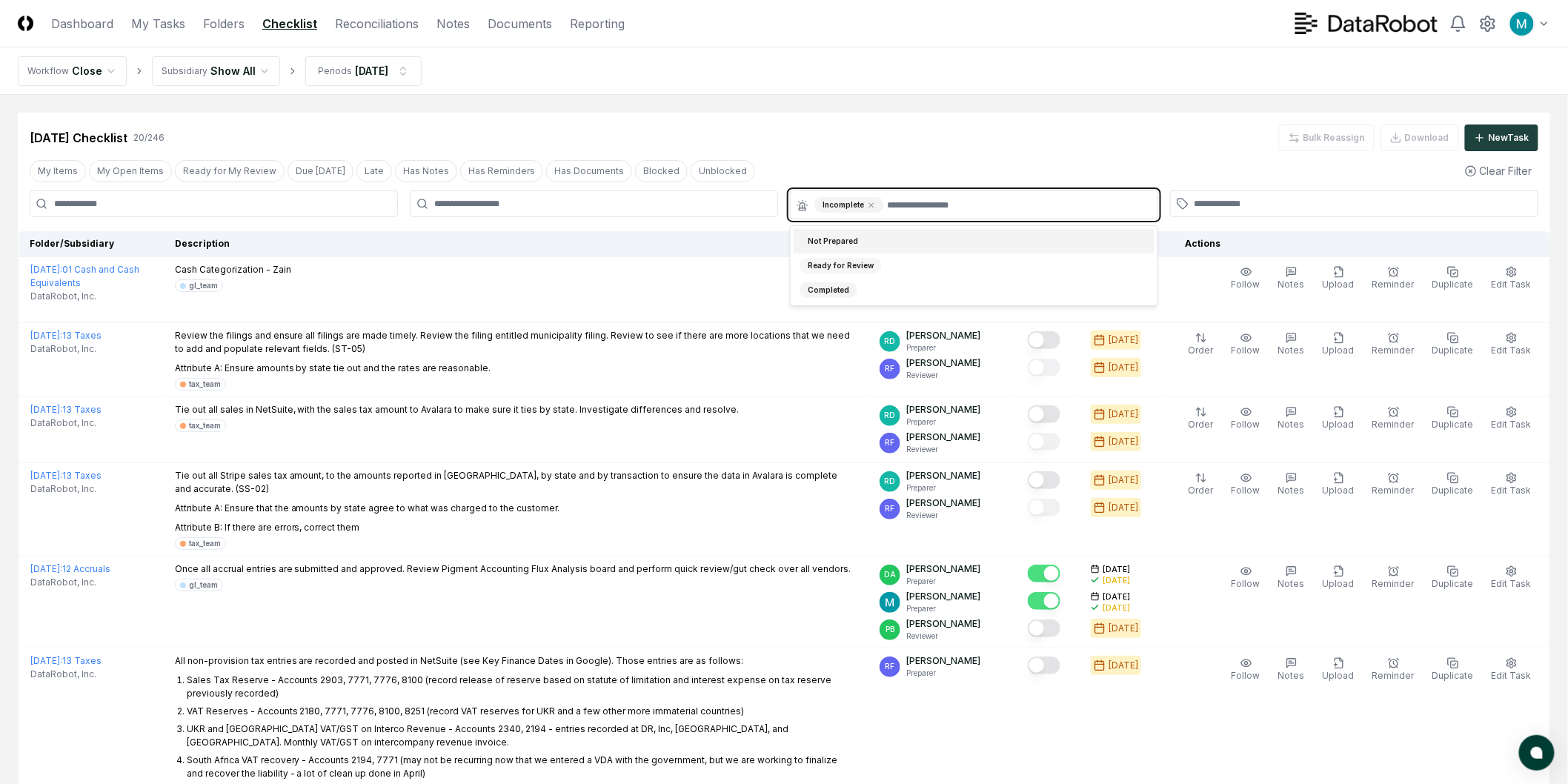
click at [876, 240] on div "Not Prepared" at bounding box center [974, 241] width 361 height 25
click at [875, 245] on div "Ready for Review" at bounding box center [840, 241] width 82 height 16
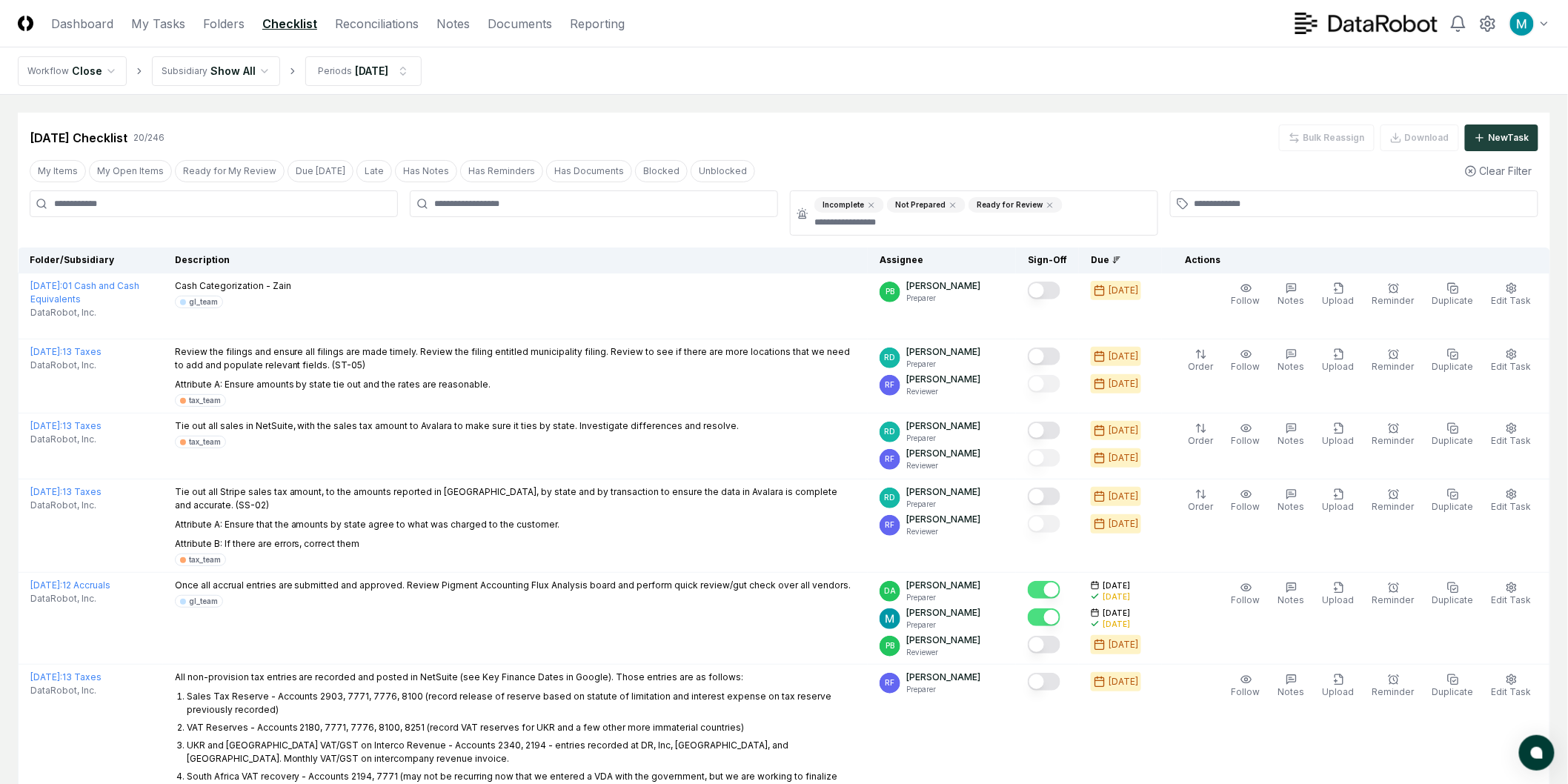
click at [996, 146] on div "[DATE] Checklist 20 / 246 Bulk Reassign Download New Task" at bounding box center [784, 138] width 1508 height 27
click at [1424, 138] on div "Bulk Reassign Download New Task" at bounding box center [1408, 138] width 259 height 27
click at [1431, 133] on div "Bulk Reassign Download New Task" at bounding box center [1408, 138] width 259 height 27
click at [1425, 133] on div "Bulk Reassign Download New Task" at bounding box center [1408, 138] width 259 height 27
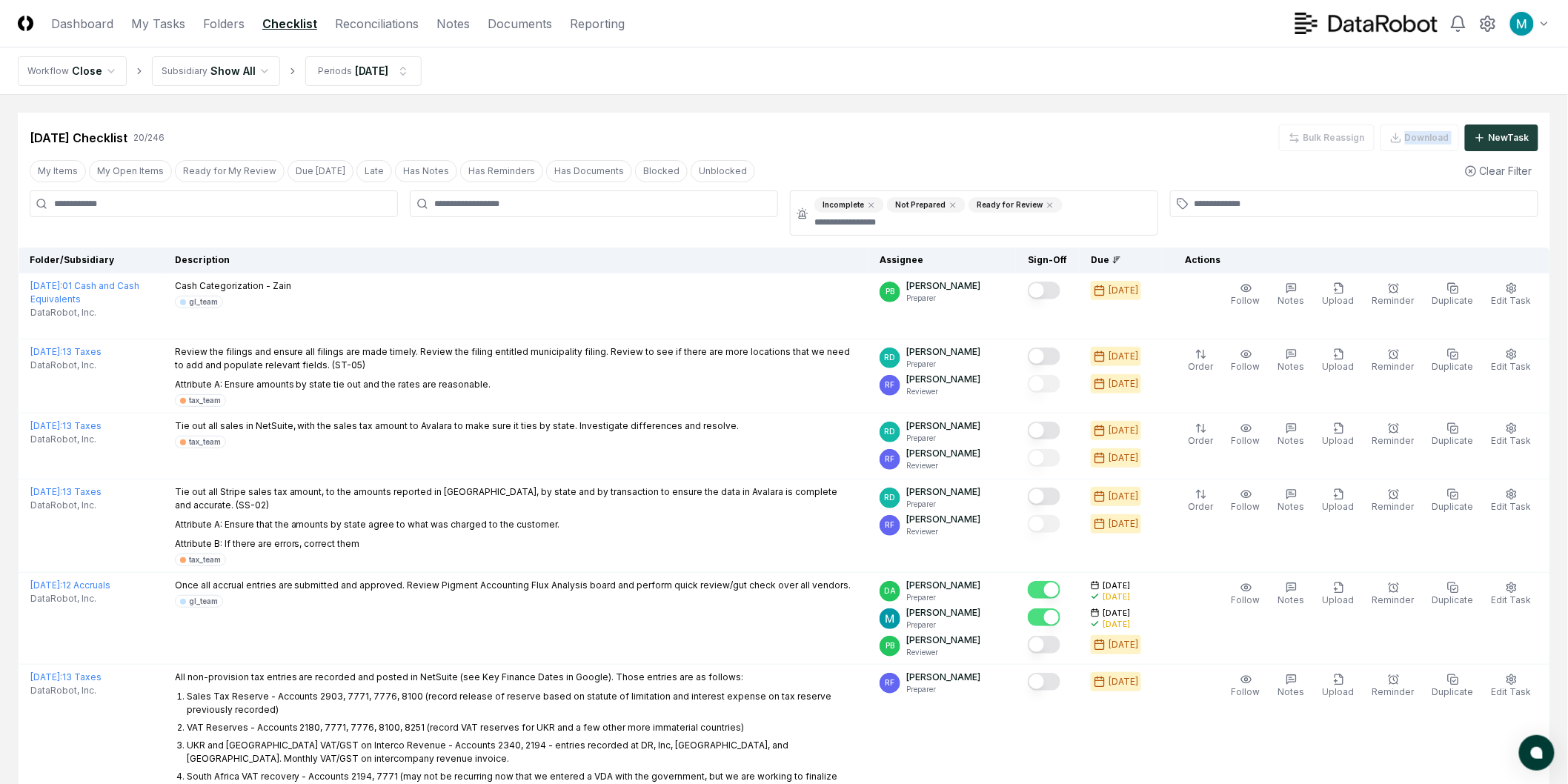
click at [1425, 133] on div "Bulk Reassign Download New Task" at bounding box center [1408, 138] width 259 height 27
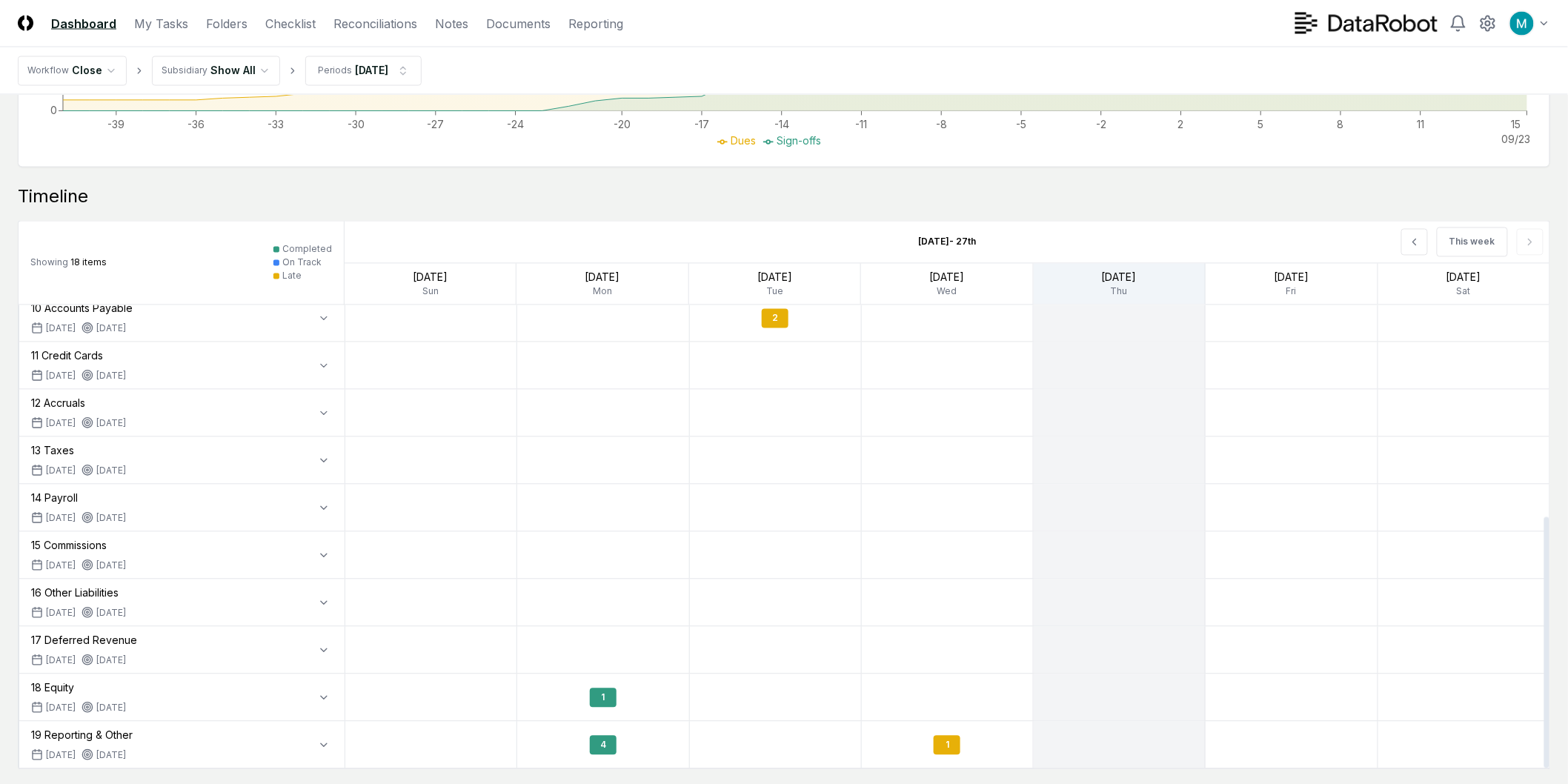
scroll to position [1210, 0]
